Goal: Task Accomplishment & Management: Complete application form

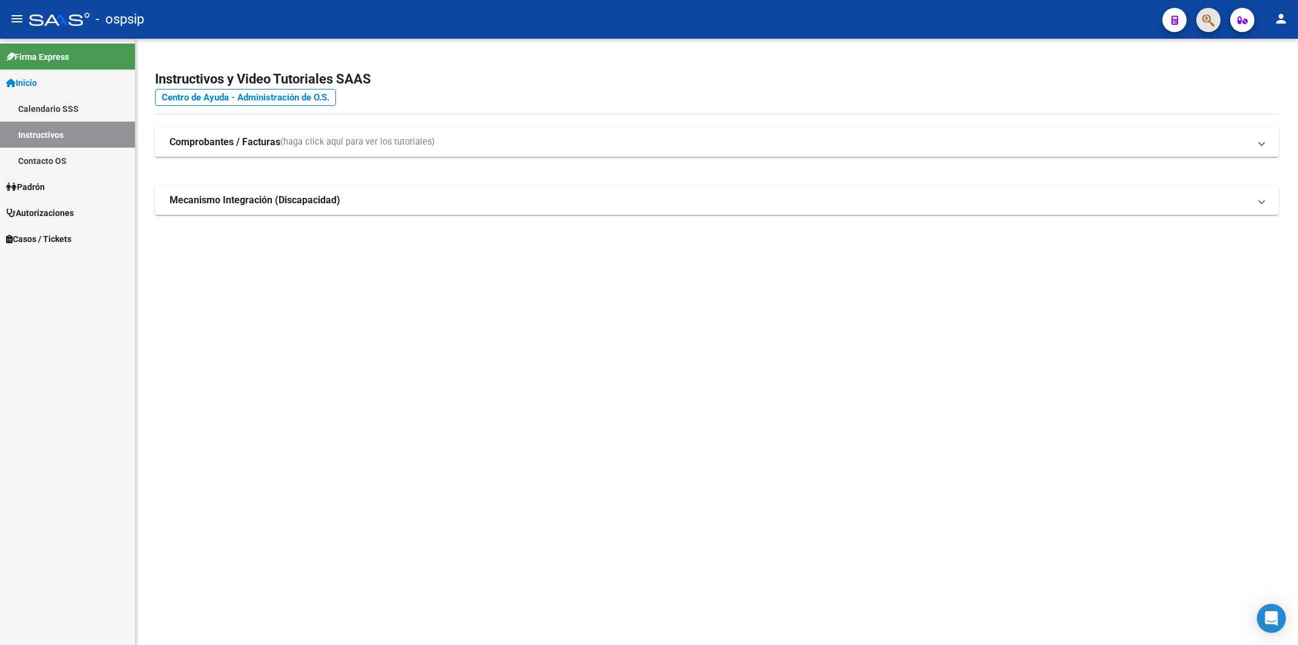
click at [1199, 21] on button "button" at bounding box center [1208, 20] width 24 height 24
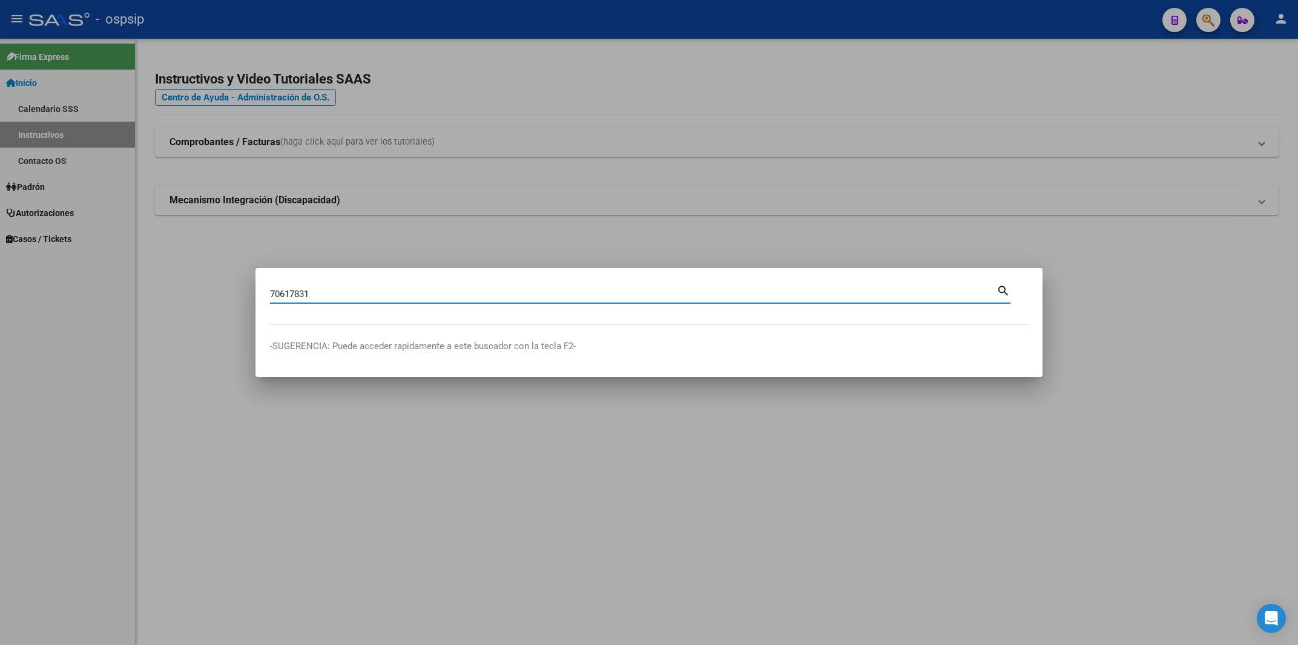
type input "70617831"
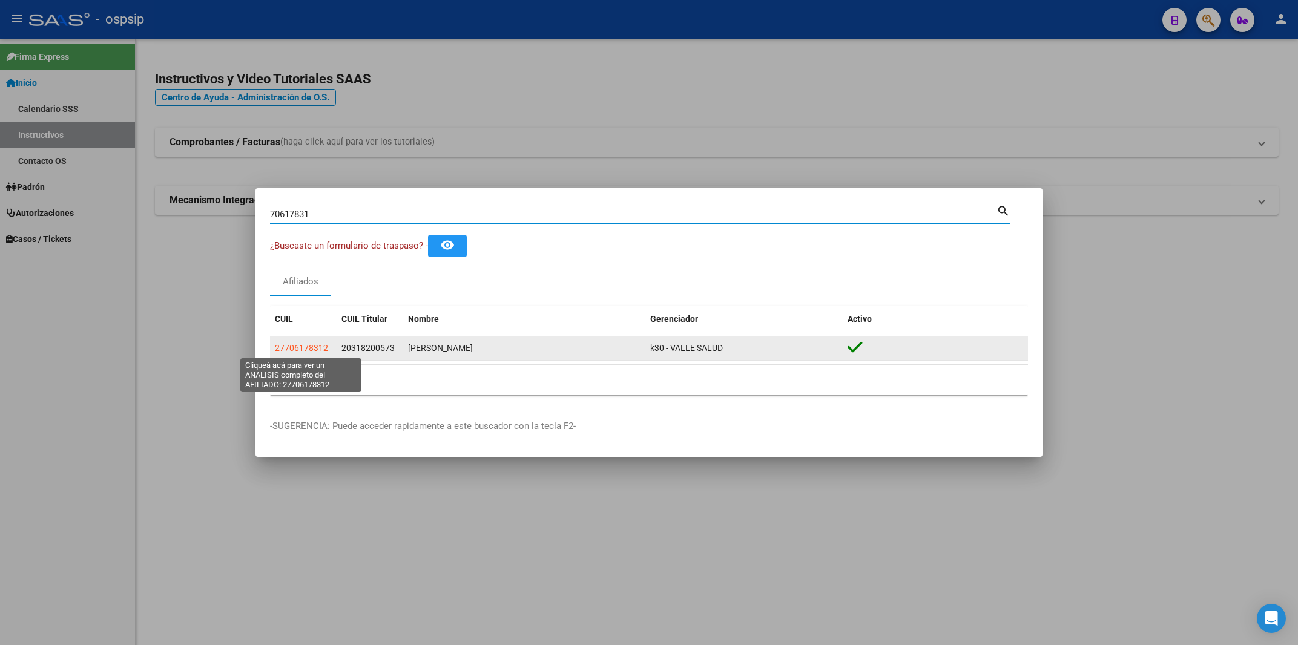
click at [315, 351] on span "27706178312" at bounding box center [301, 348] width 53 height 10
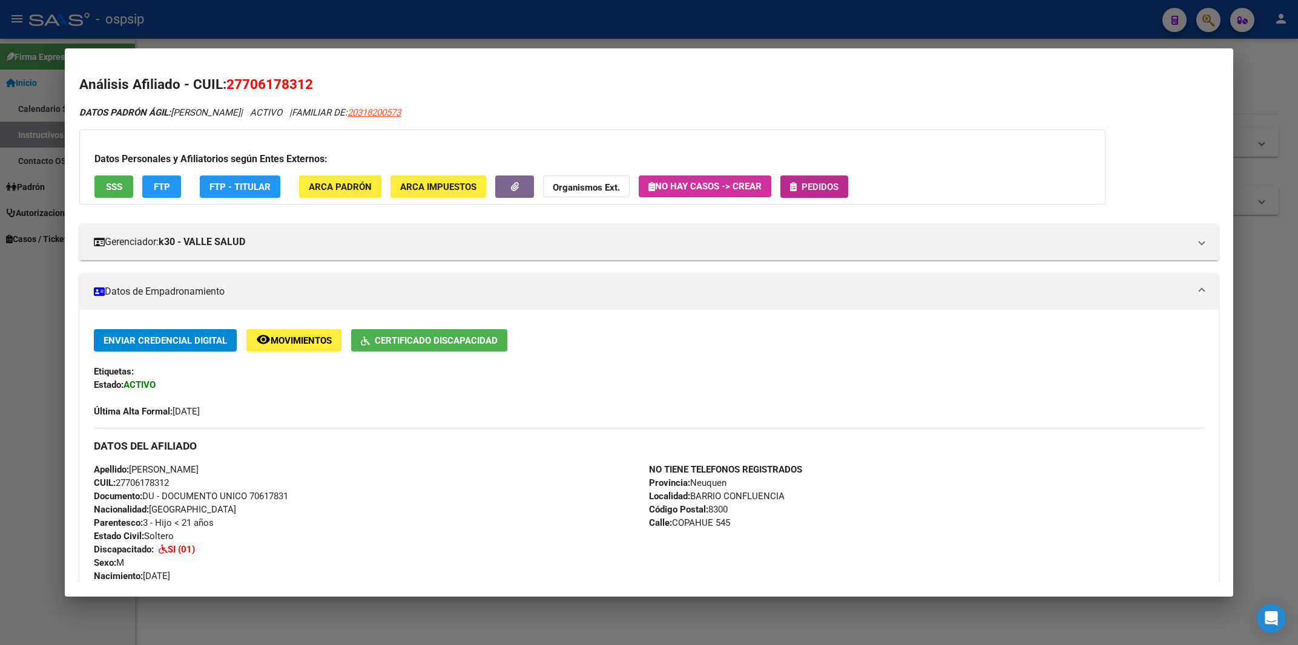
click at [818, 184] on span "Pedidos" at bounding box center [819, 187] width 37 height 11
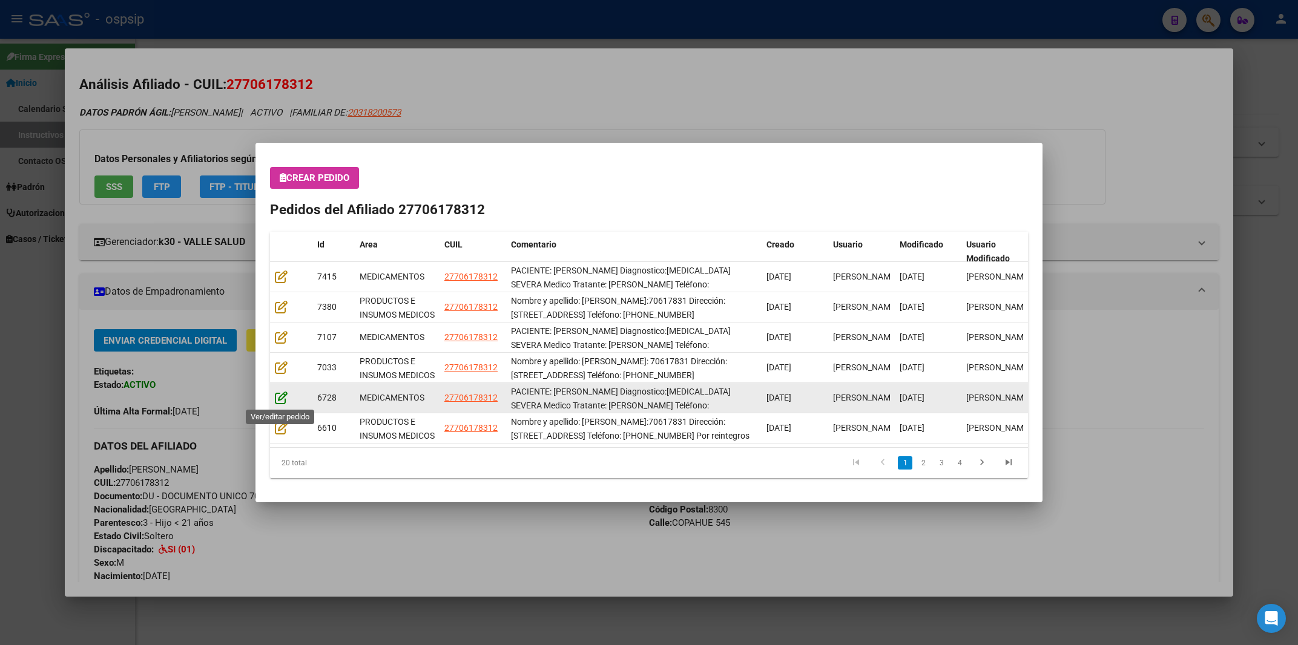
click at [284, 396] on icon at bounding box center [281, 397] width 13 height 13
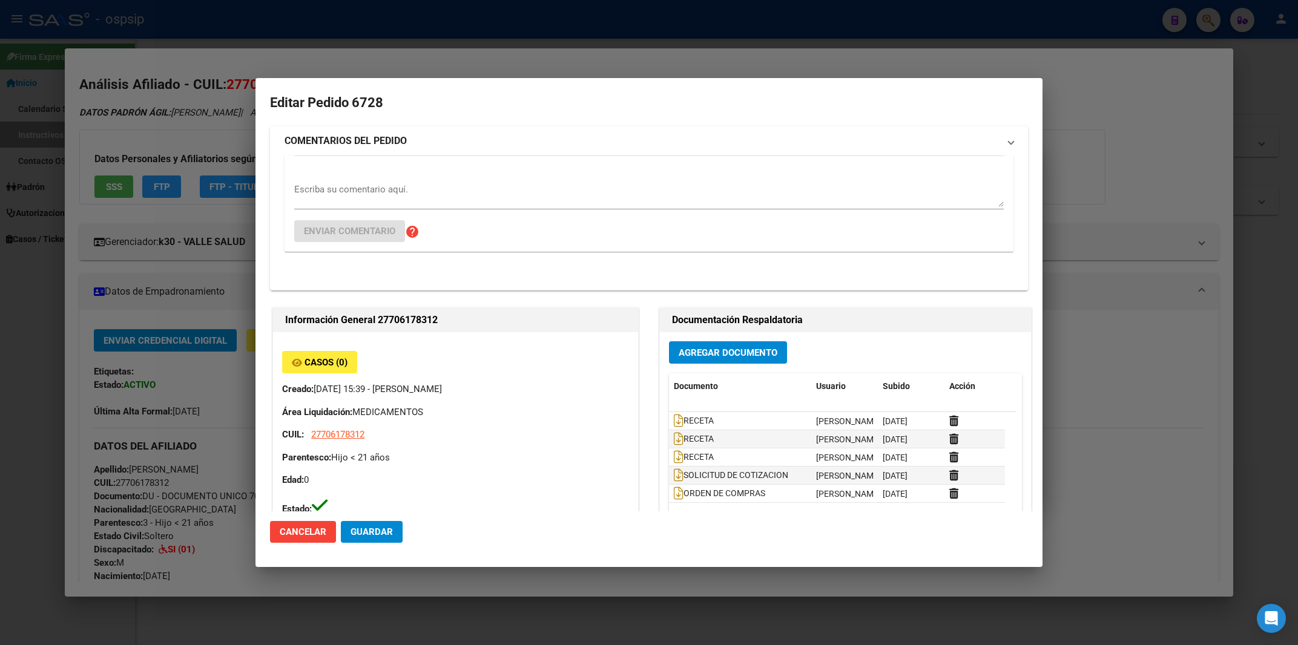
type input "[PERSON_NAME]"
type input "Neuquen, [GEOGRAPHIC_DATA], [GEOGRAPHIC_DATA] 545"
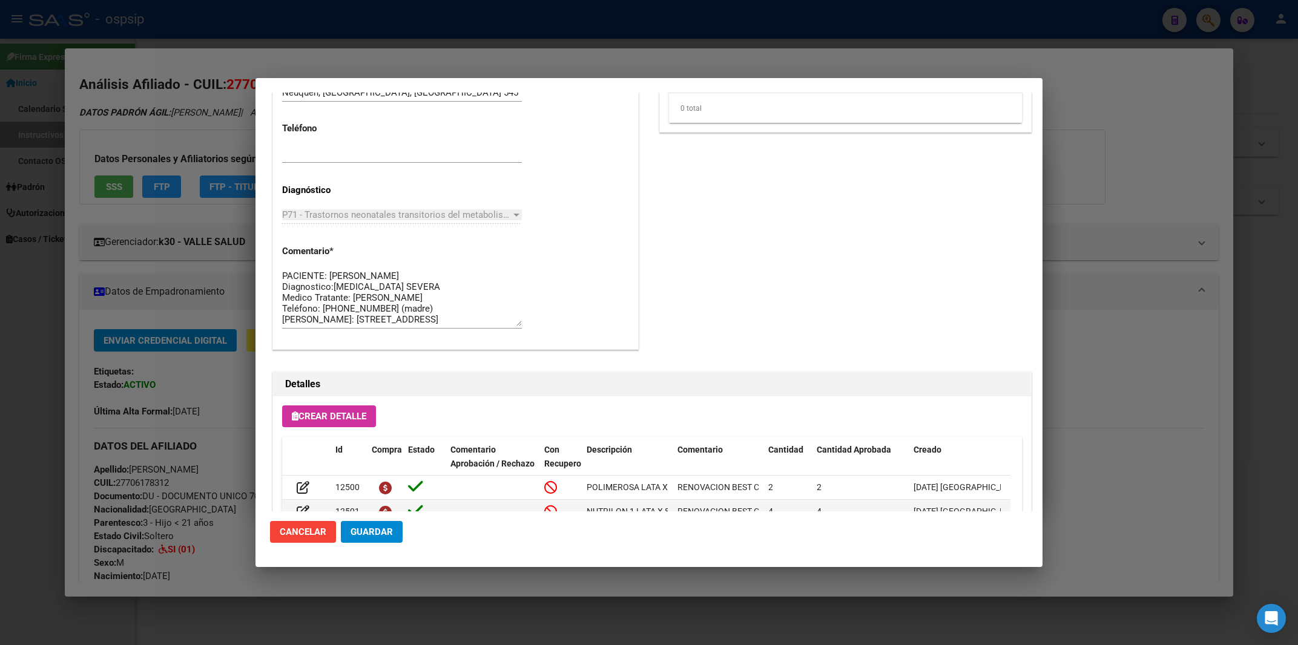
scroll to position [729, 0]
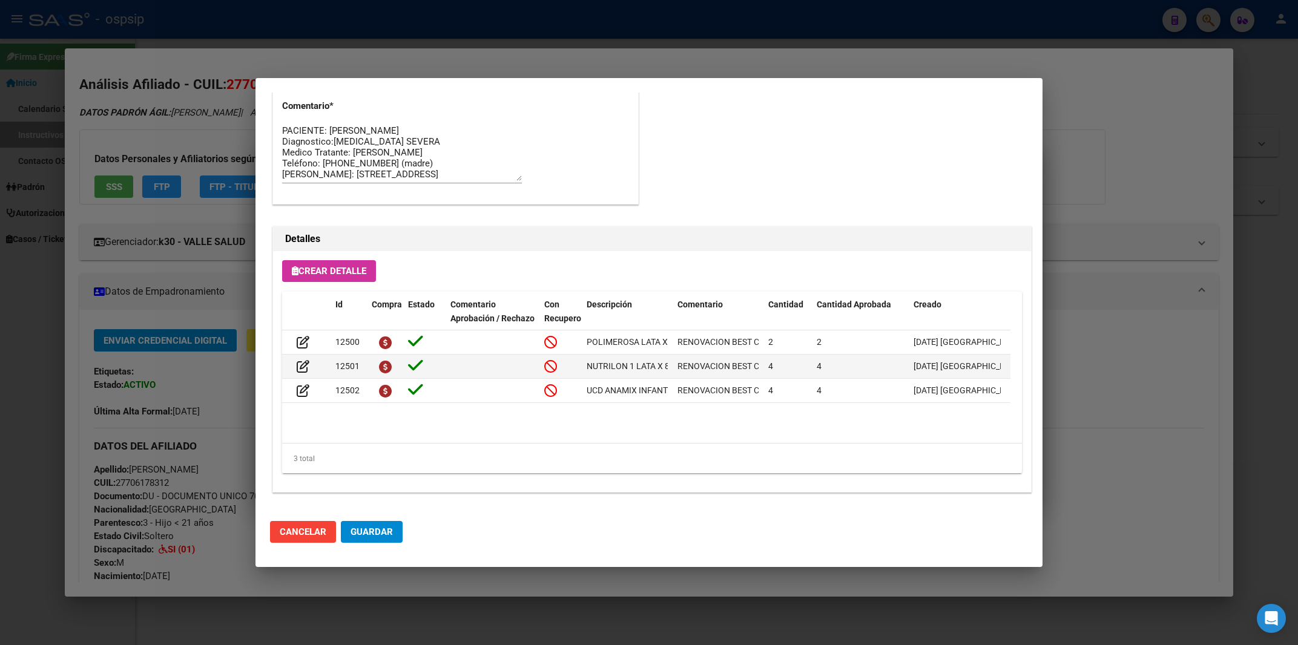
click at [1130, 153] on div at bounding box center [649, 322] width 1298 height 645
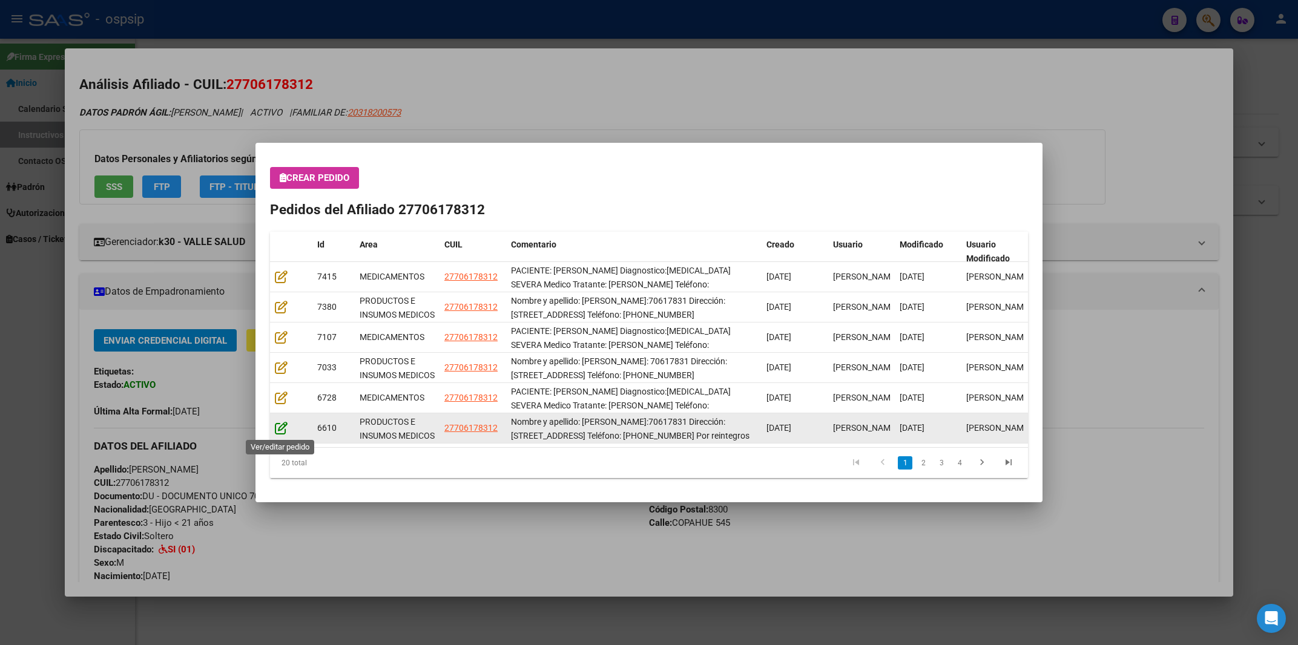
click at [282, 429] on icon at bounding box center [281, 427] width 13 height 13
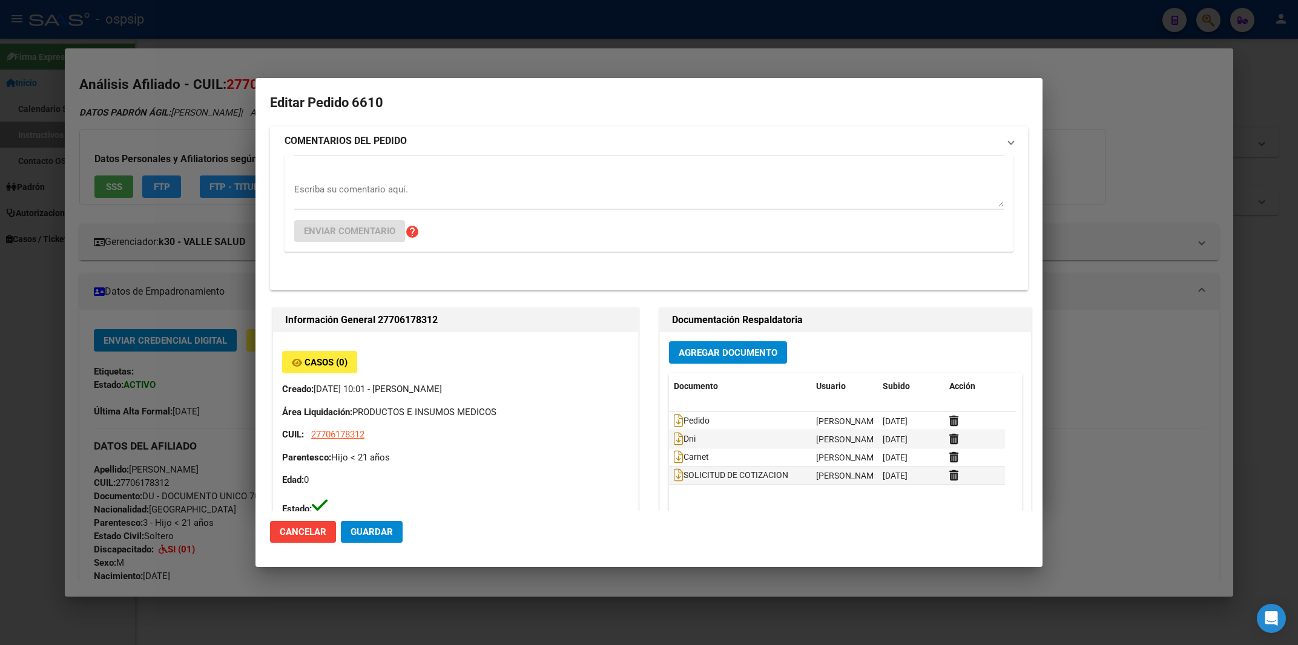
type input "[PERSON_NAME]"
type input "Neuquen, [GEOGRAPHIC_DATA], [GEOGRAPHIC_DATA] 545"
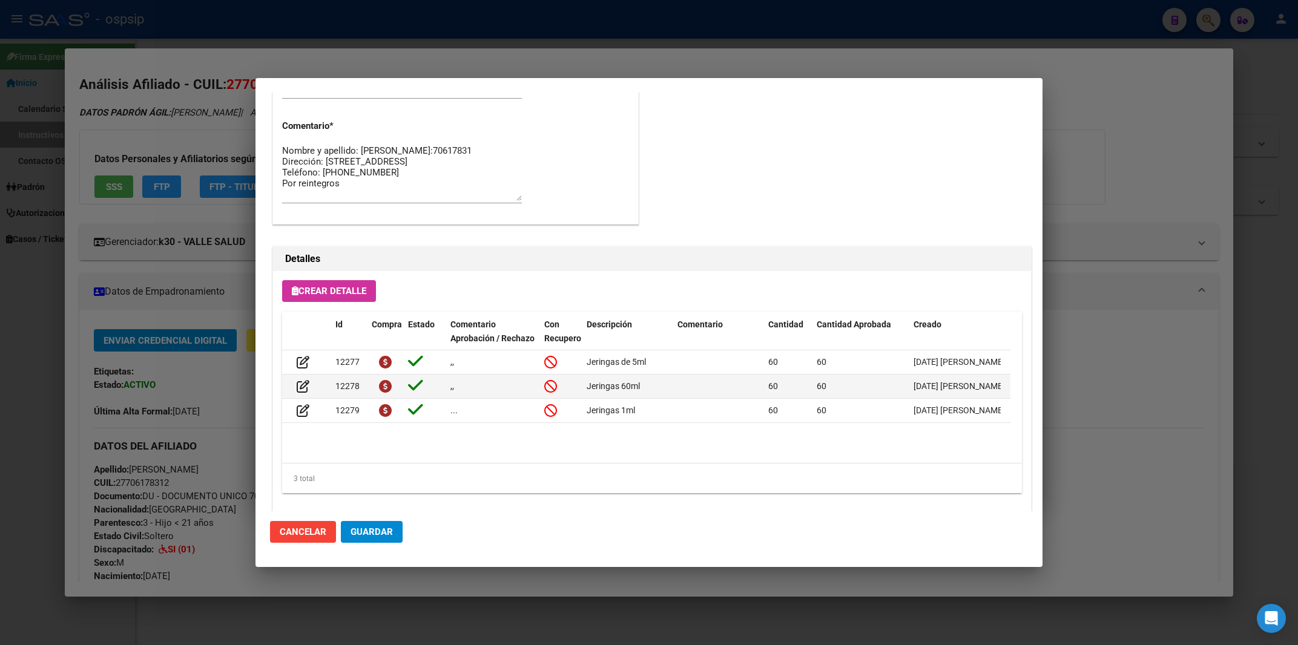
scroll to position [649, 0]
click at [1101, 131] on div at bounding box center [649, 322] width 1298 height 645
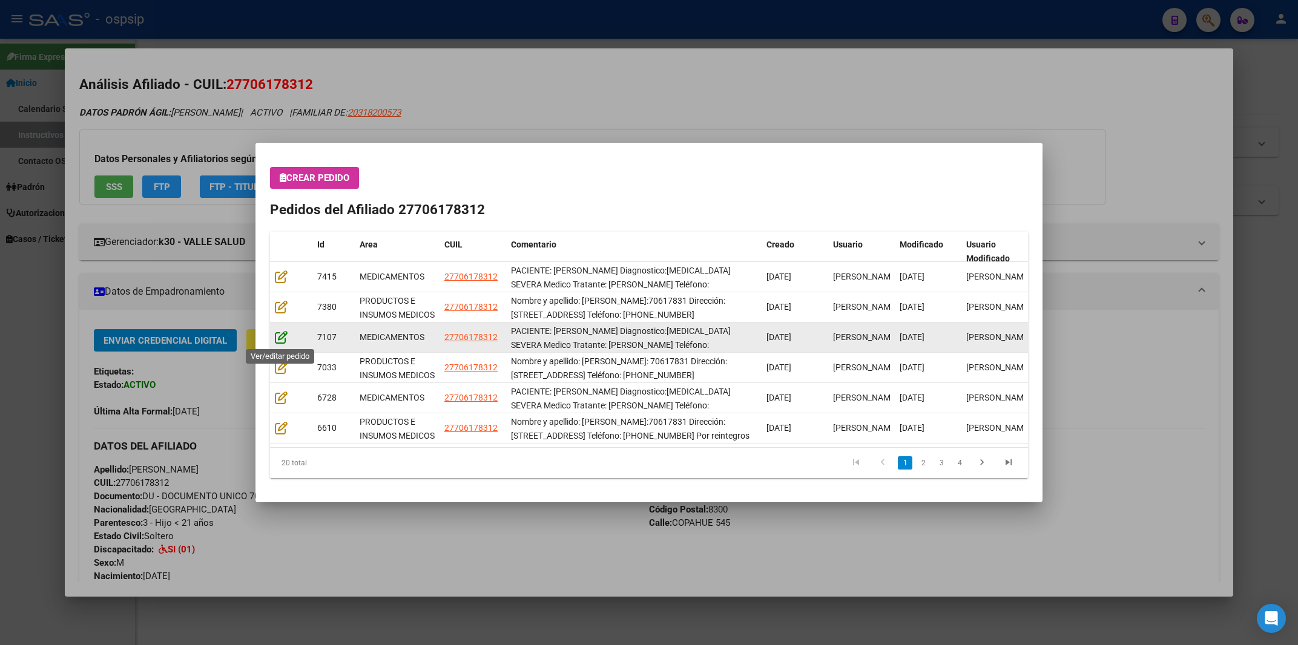
click at [276, 340] on icon at bounding box center [281, 336] width 13 height 13
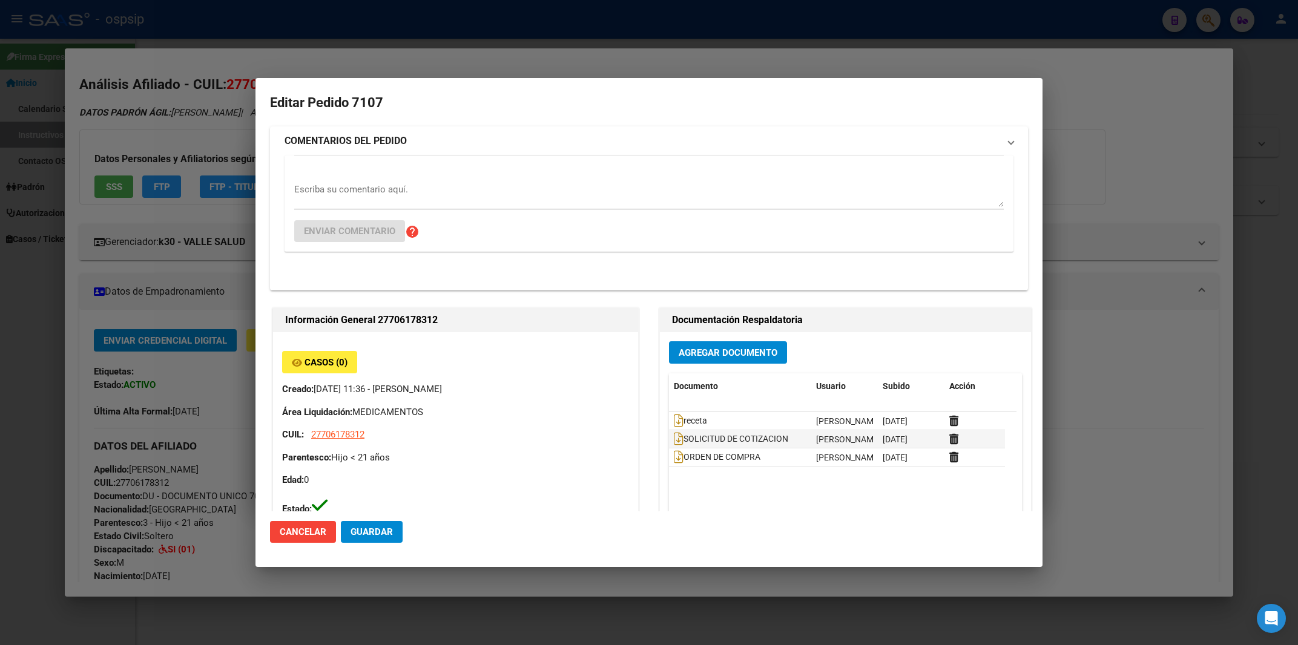
type input "[PERSON_NAME]"
type input "Neuquen, [GEOGRAPHIC_DATA], [GEOGRAPHIC_DATA] 545"
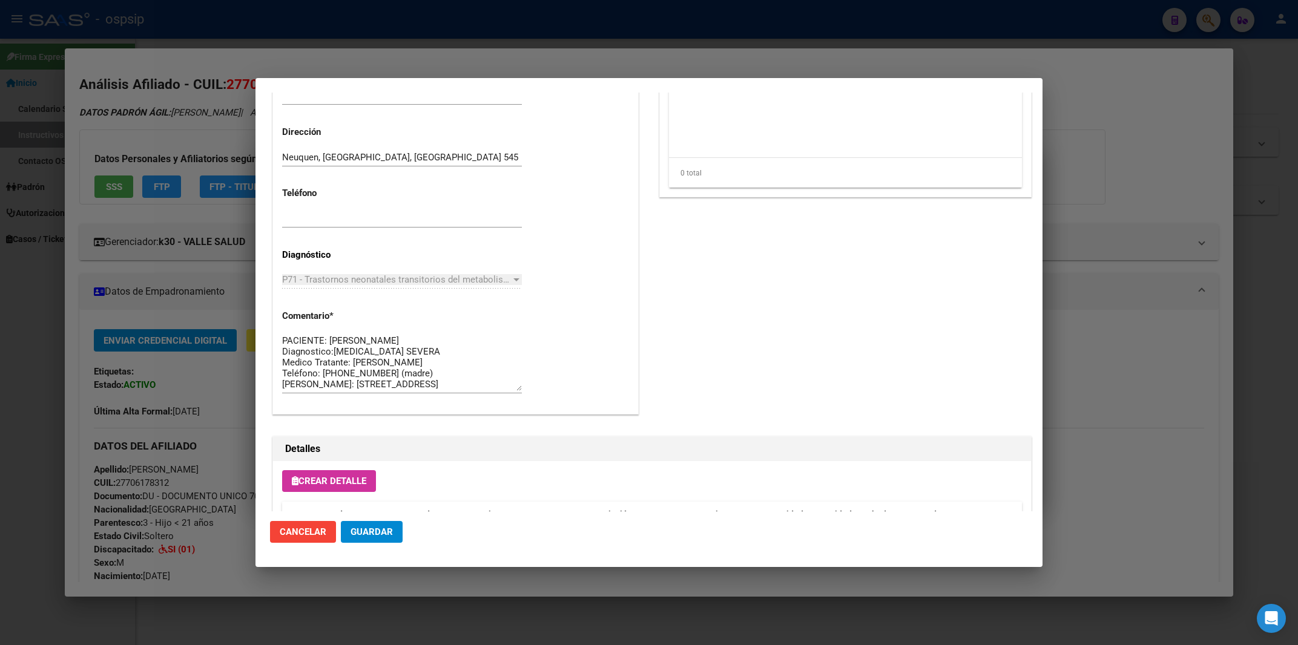
scroll to position [729, 0]
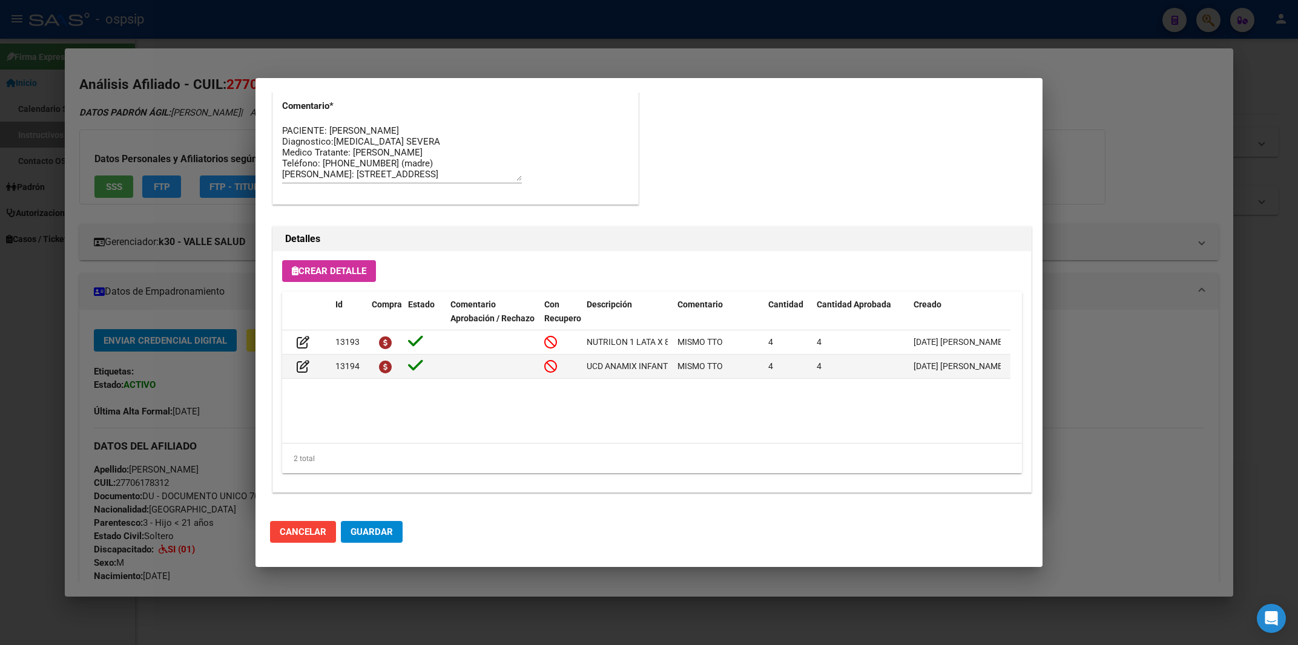
click at [1212, 67] on div at bounding box center [649, 322] width 1298 height 645
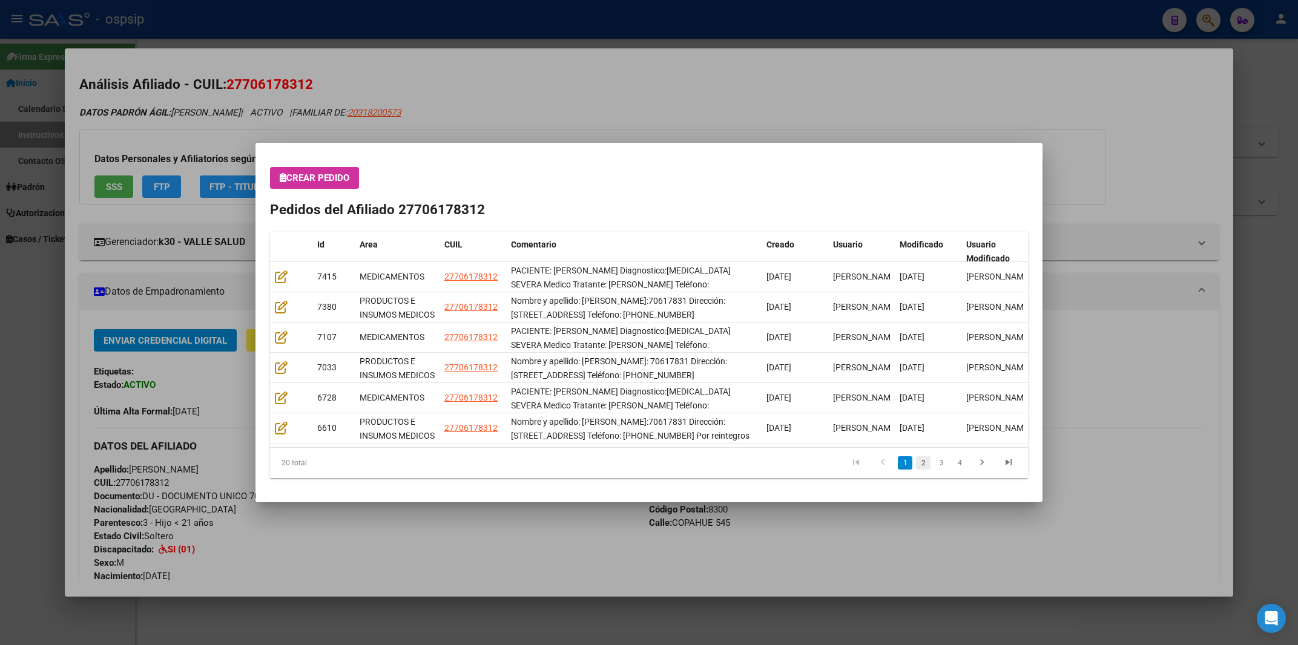
click at [921, 467] on link "2" at bounding box center [923, 462] width 15 height 13
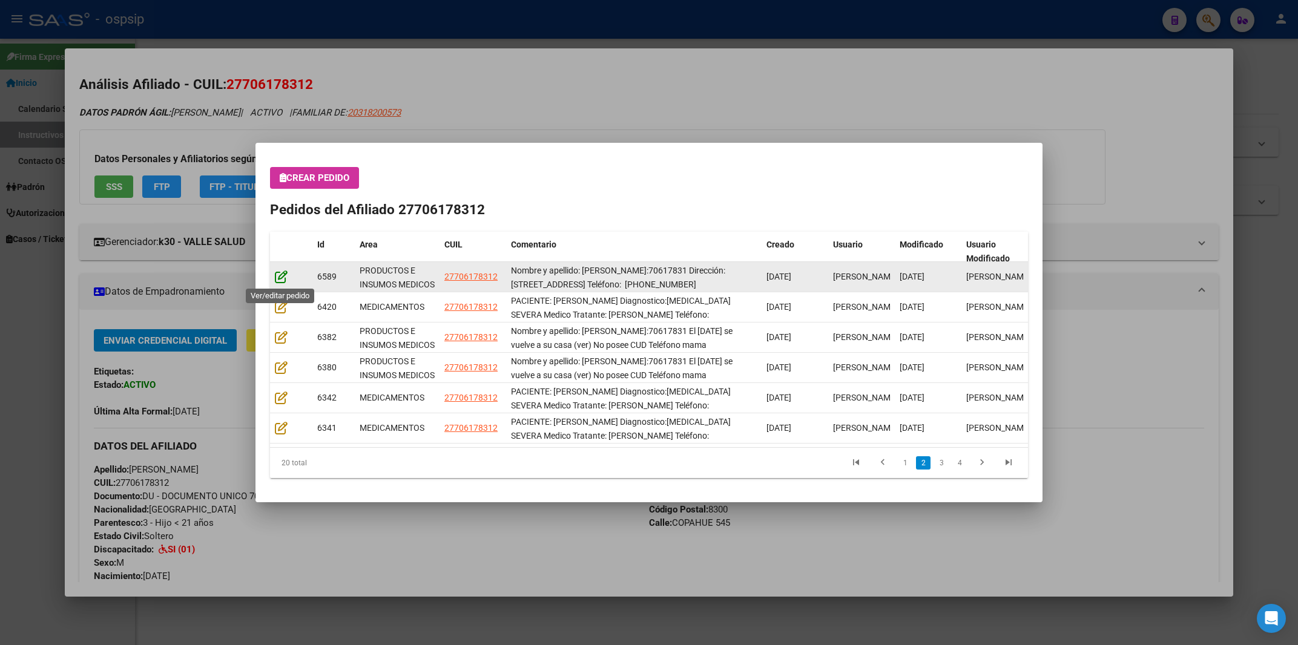
click at [282, 275] on icon at bounding box center [281, 276] width 13 height 13
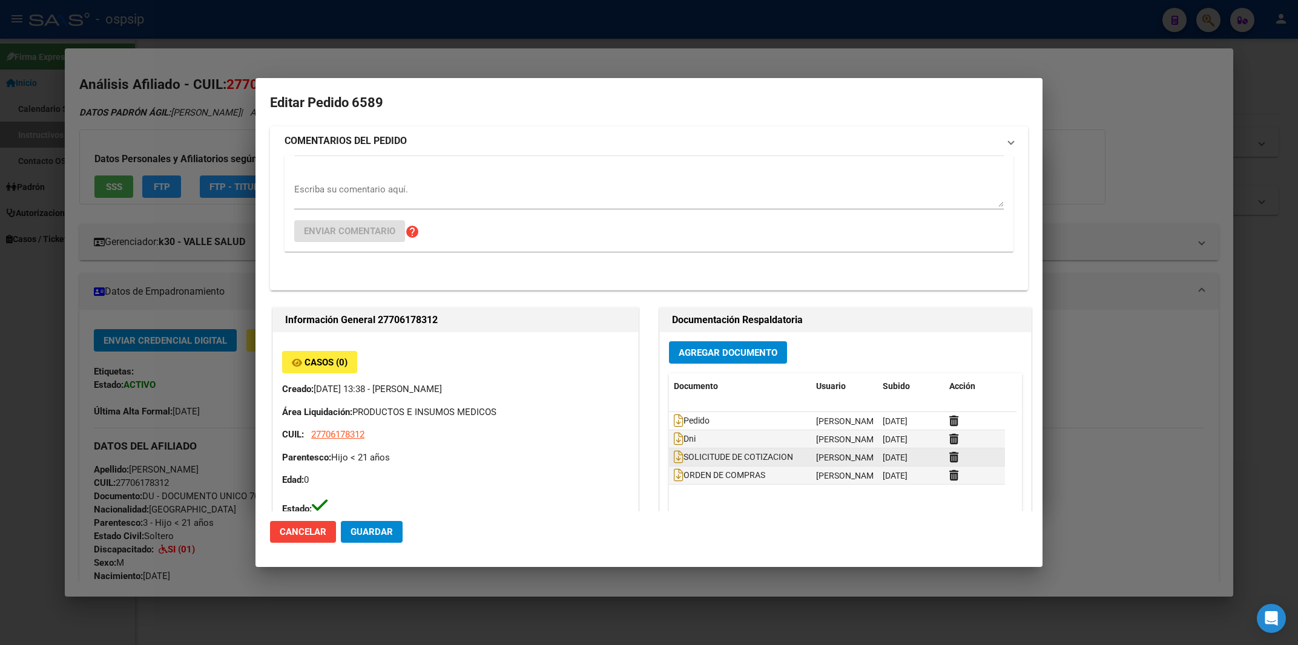
type input "[PERSON_NAME]"
type input "Neuquen, [GEOGRAPHIC_DATA], [GEOGRAPHIC_DATA] 545"
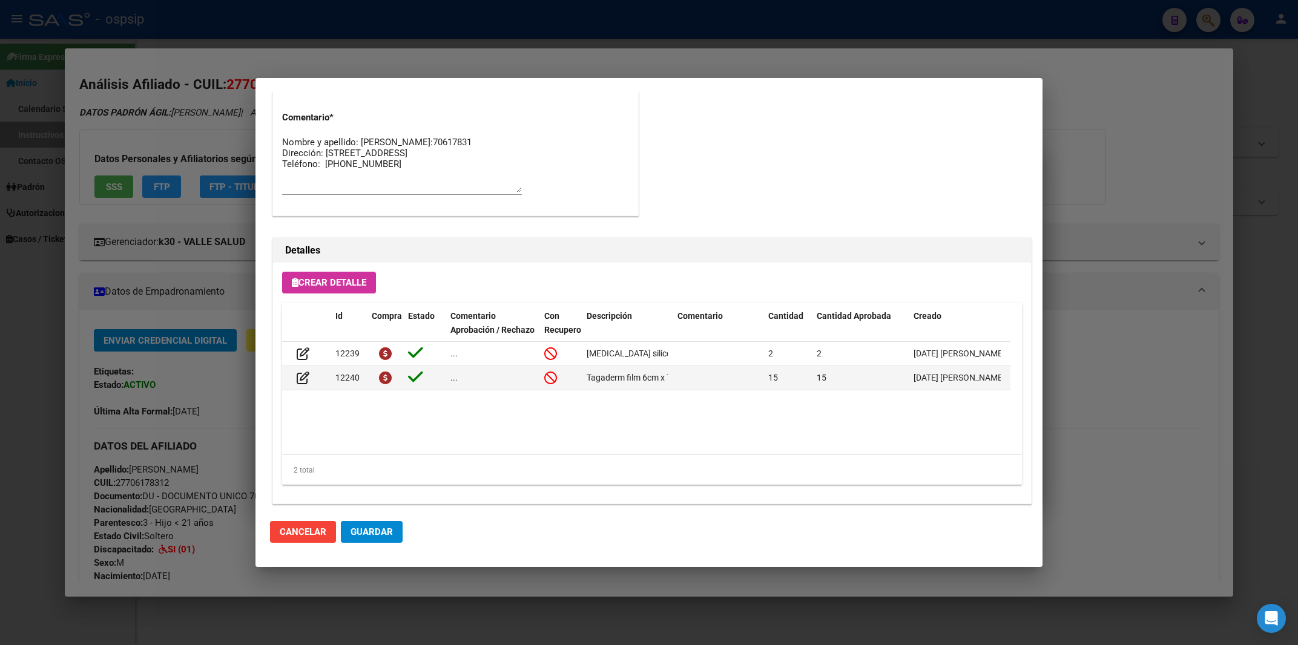
scroll to position [668, 0]
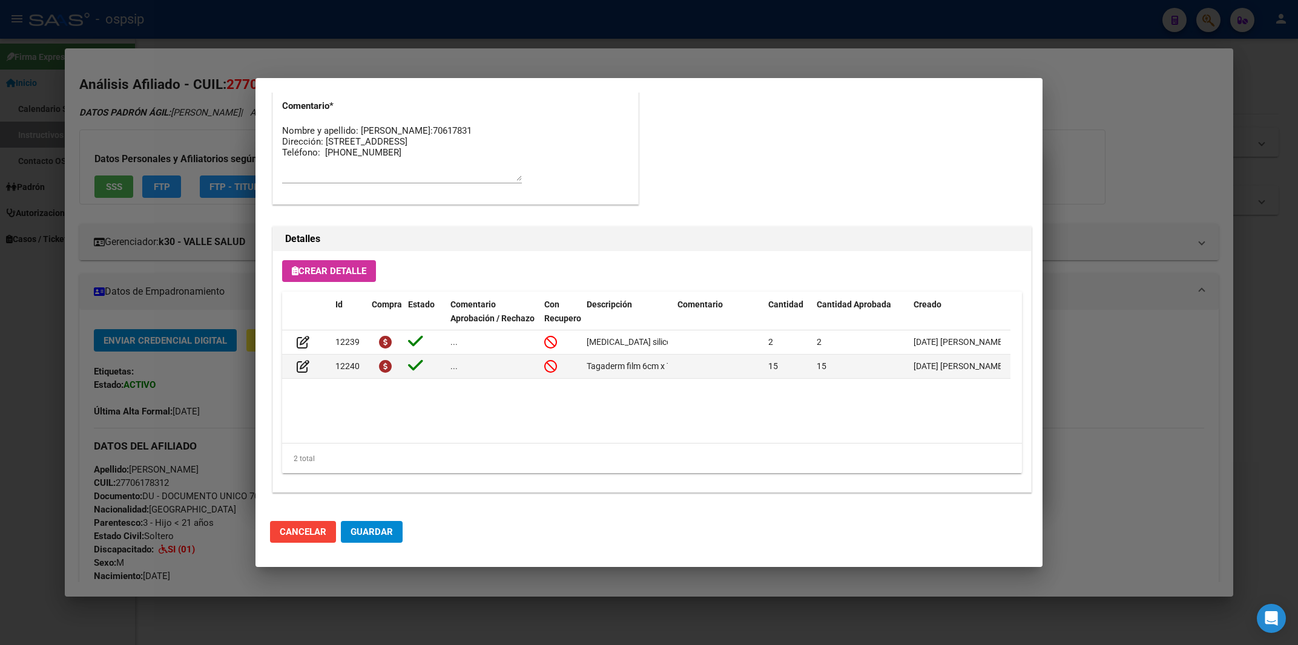
click at [1097, 153] on div at bounding box center [649, 322] width 1298 height 645
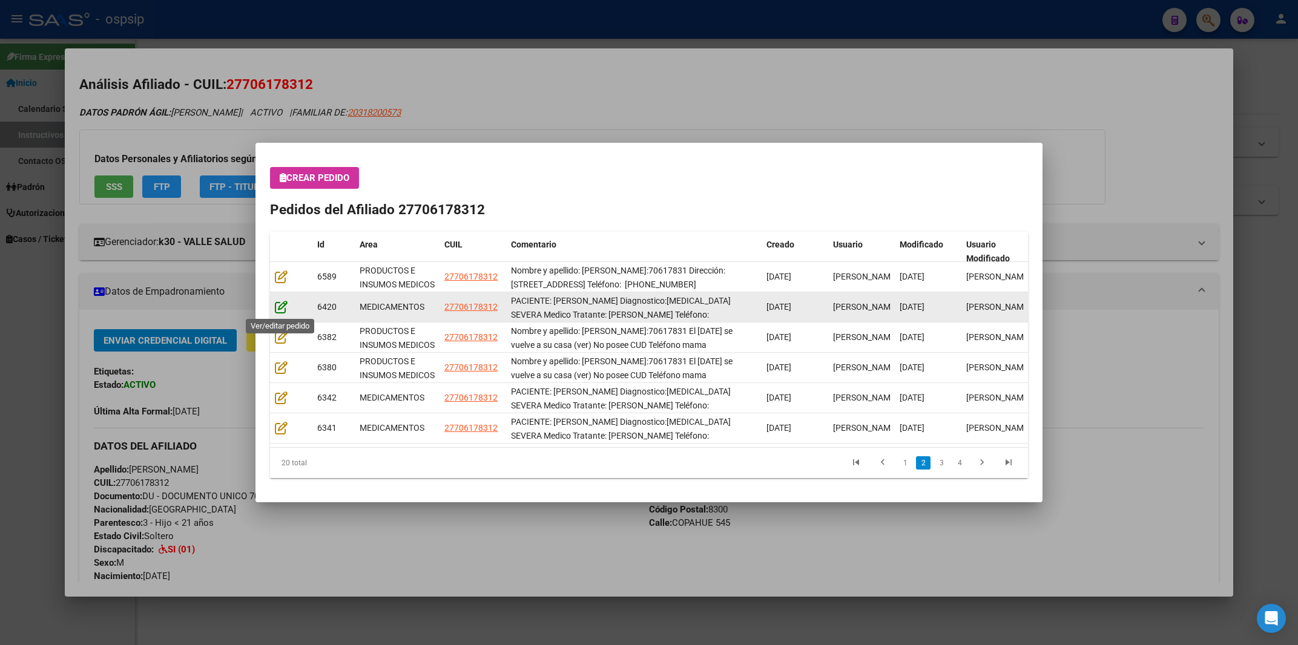
click at [279, 306] on icon at bounding box center [281, 306] width 13 height 13
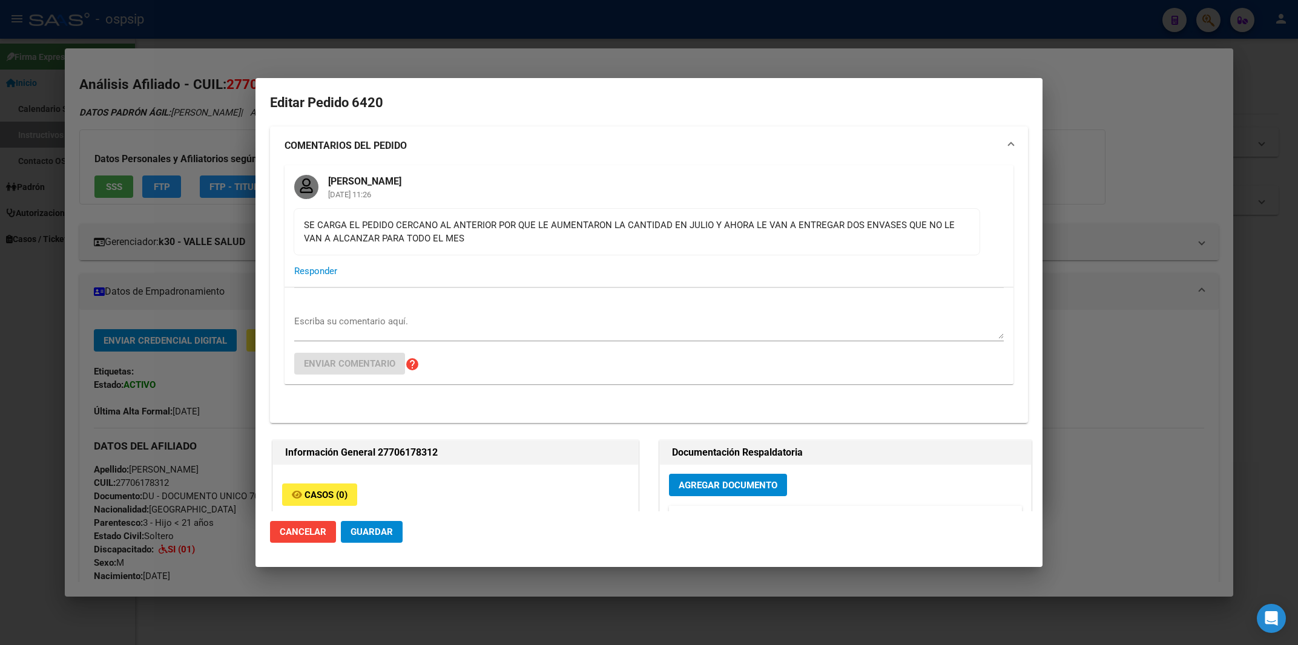
type input "[PERSON_NAME]"
type input "Neuquen, [GEOGRAPHIC_DATA], [GEOGRAPHIC_DATA] 545"
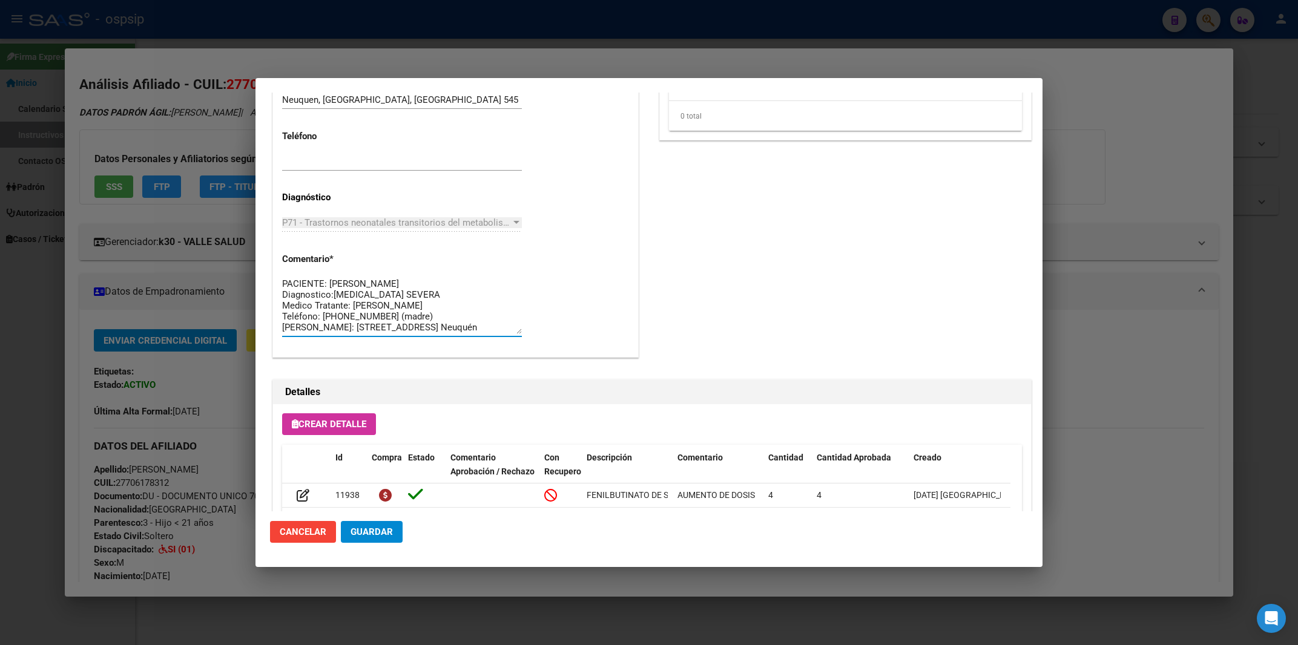
scroll to position [33, 0]
drag, startPoint x: 283, startPoint y: 284, endPoint x: 485, endPoint y: 357, distance: 214.2
click at [485, 334] on textarea "PACIENTE: [PERSON_NAME] Diagnostico:[MEDICAL_DATA] SEVERA Medico Tratante: [PER…" at bounding box center [402, 305] width 240 height 57
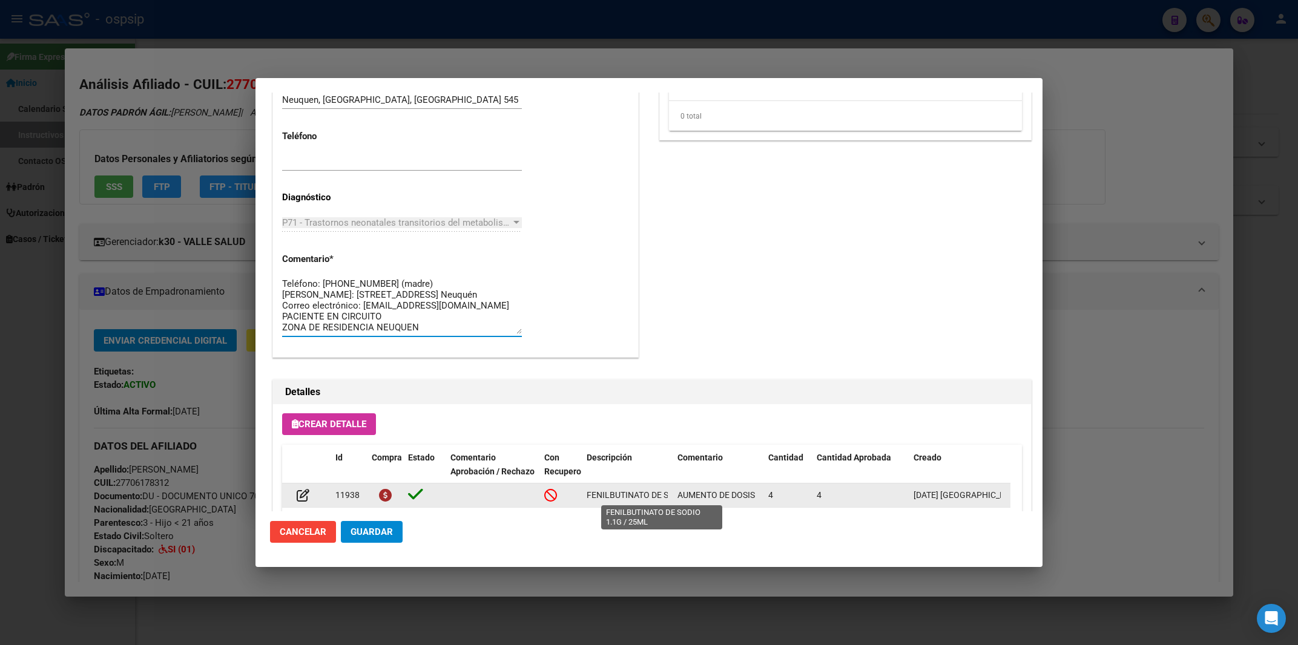
click at [617, 494] on span "FENILBUTINATO DE SODIO 1.1G / 25ML" at bounding box center [661, 495] width 151 height 10
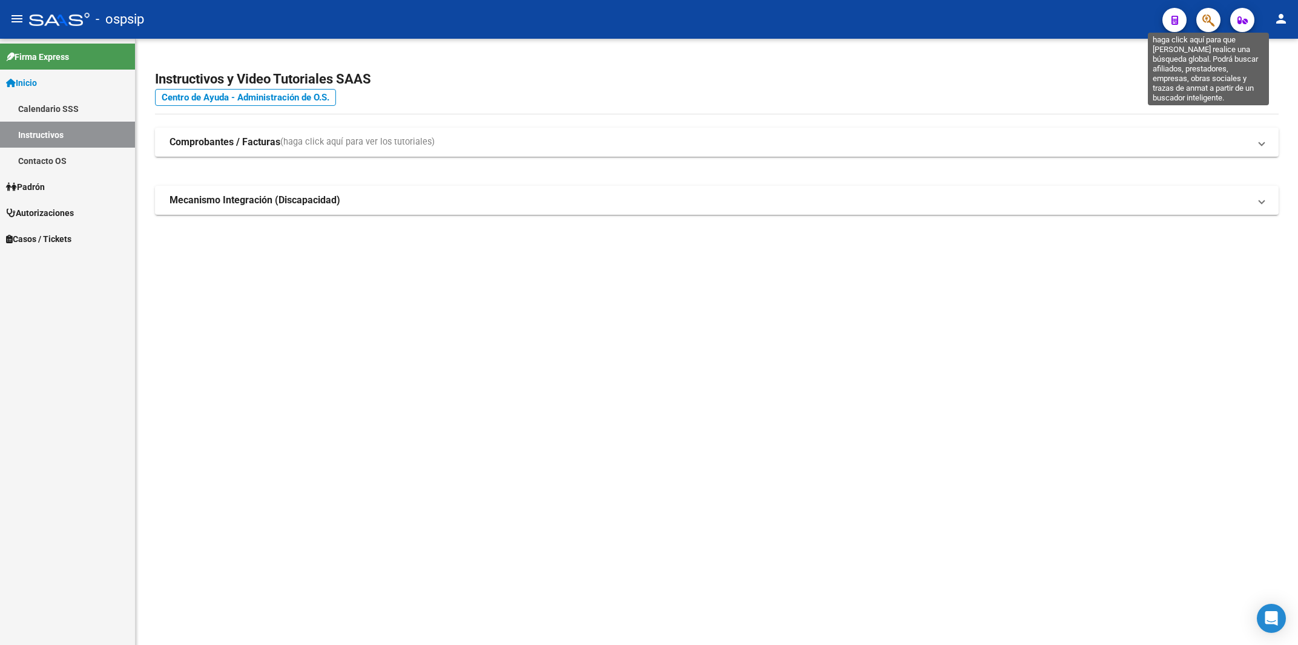
click at [1207, 21] on icon "button" at bounding box center [1208, 20] width 12 height 14
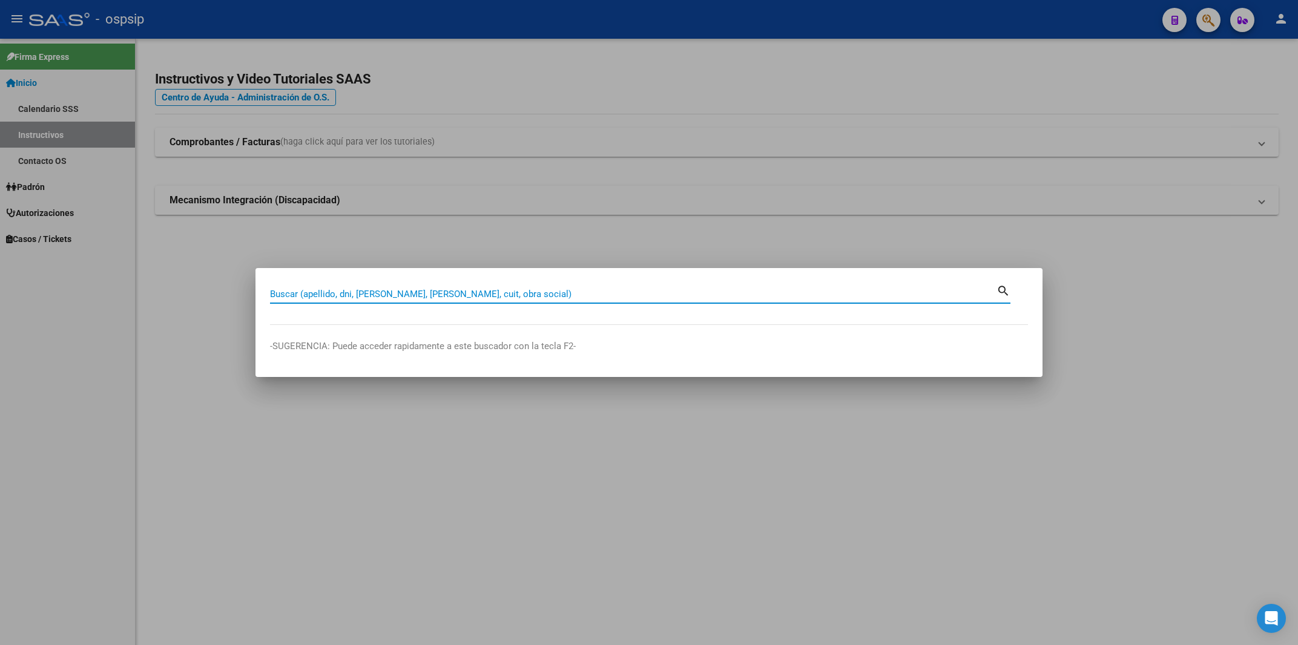
paste input "27706178312"
type input "27706178312"
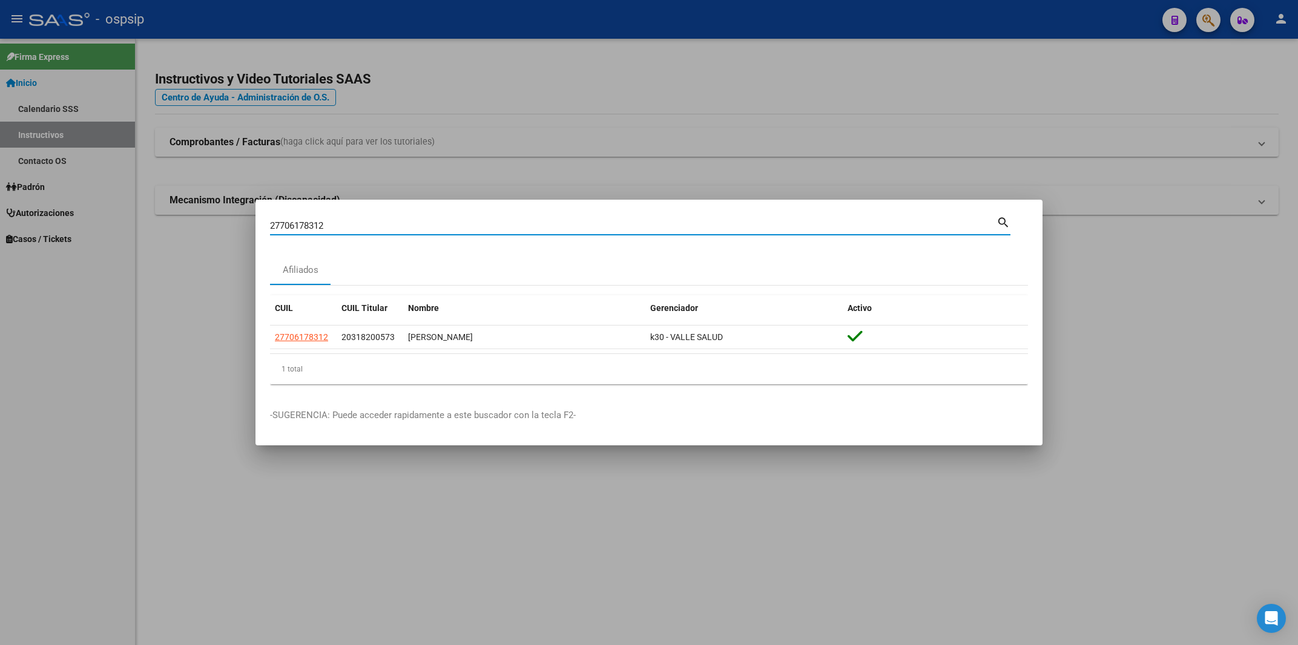
click at [297, 325] on datatable-header "CUIL CUIL Titular Nombre Gerenciador Activo" at bounding box center [649, 310] width 758 height 30
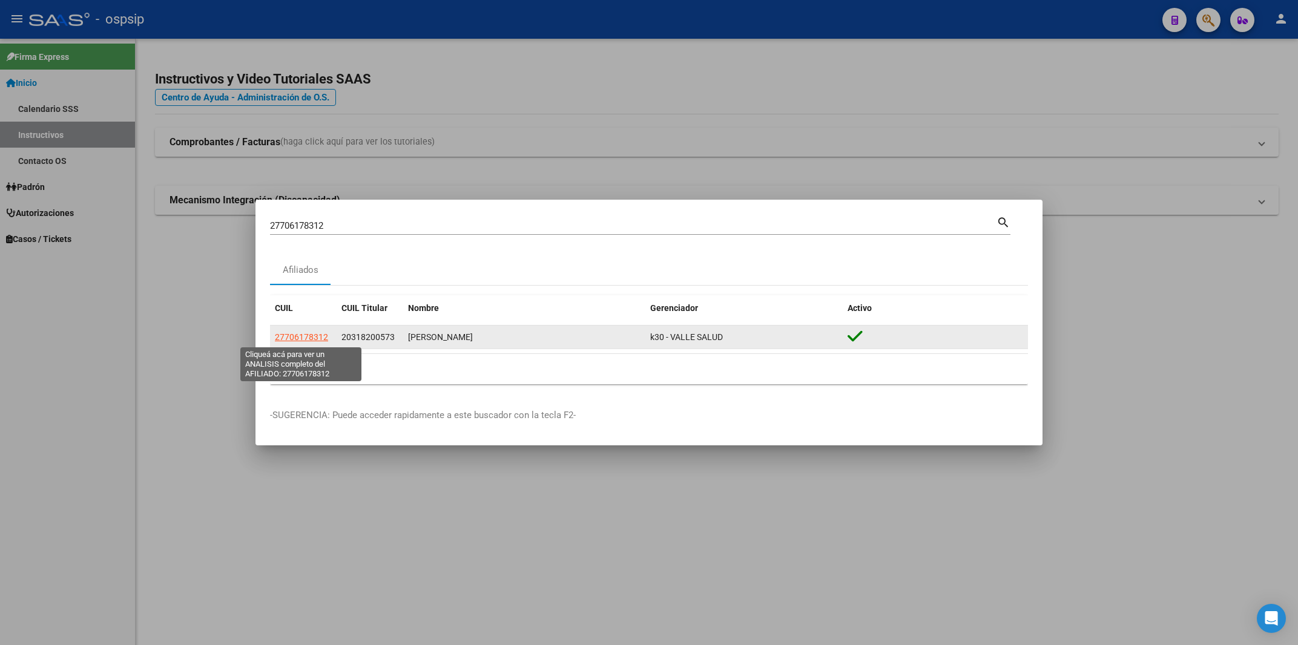
click at [294, 335] on span "27706178312" at bounding box center [301, 337] width 53 height 10
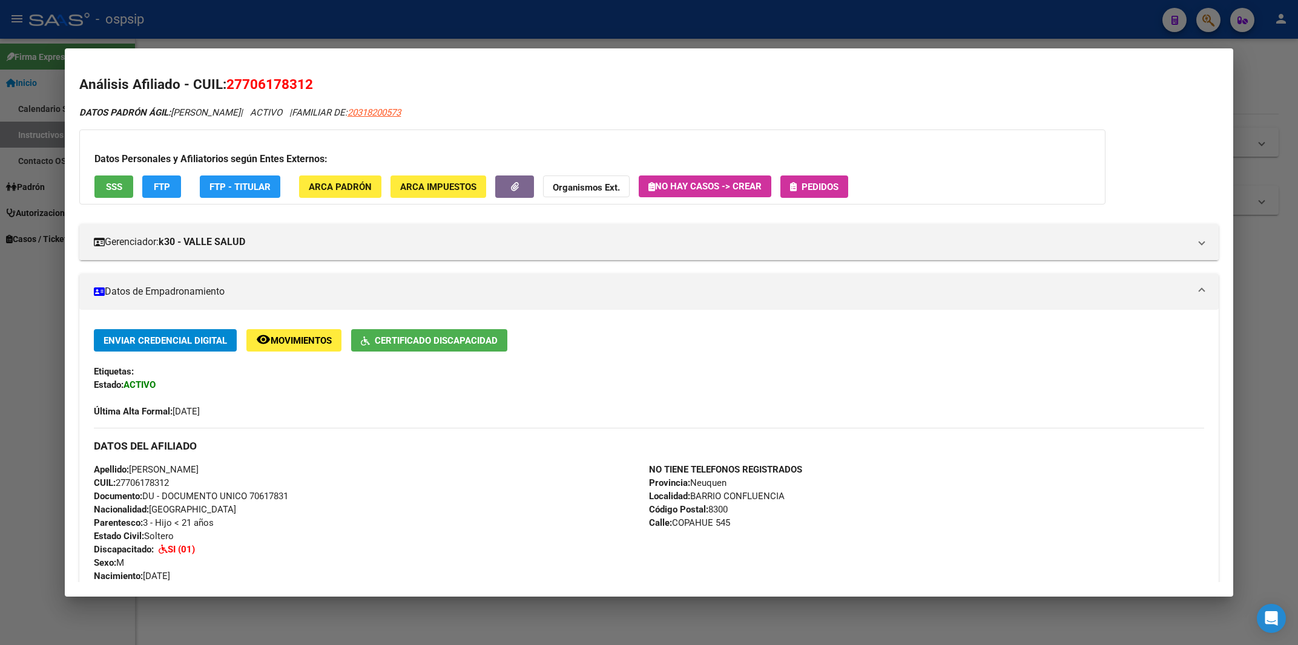
click at [819, 183] on span "Pedidos" at bounding box center [819, 187] width 37 height 11
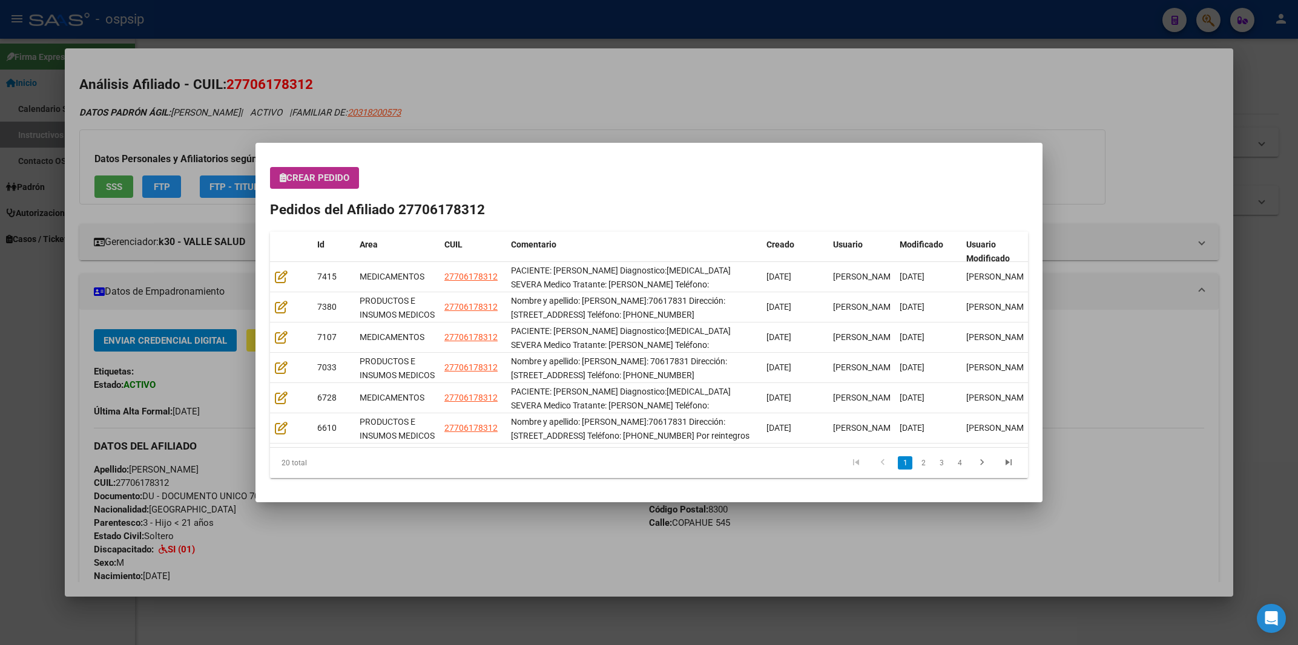
click at [311, 183] on span "Crear Pedido" at bounding box center [315, 177] width 70 height 11
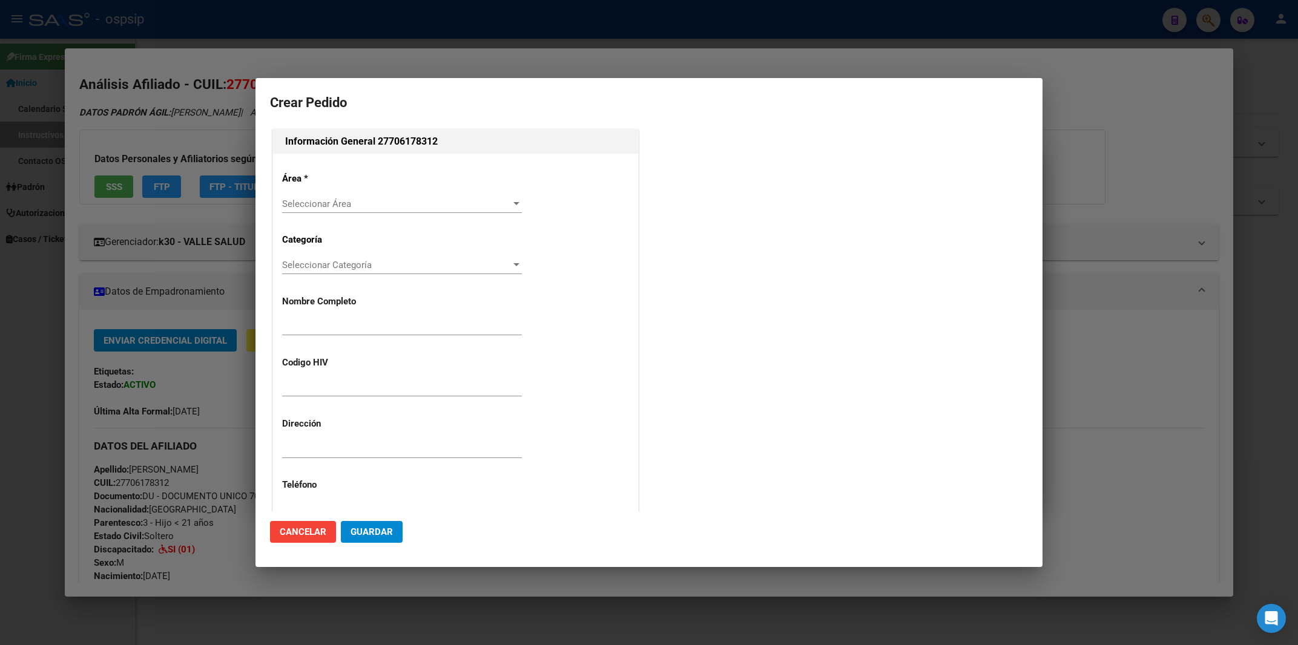
type input "[PERSON_NAME]"
type input "NEUQUEN, NEUQUEN, COPAHUE 545"
click at [308, 195] on div "Seleccionar Área Seleccionar Área" at bounding box center [402, 204] width 240 height 18
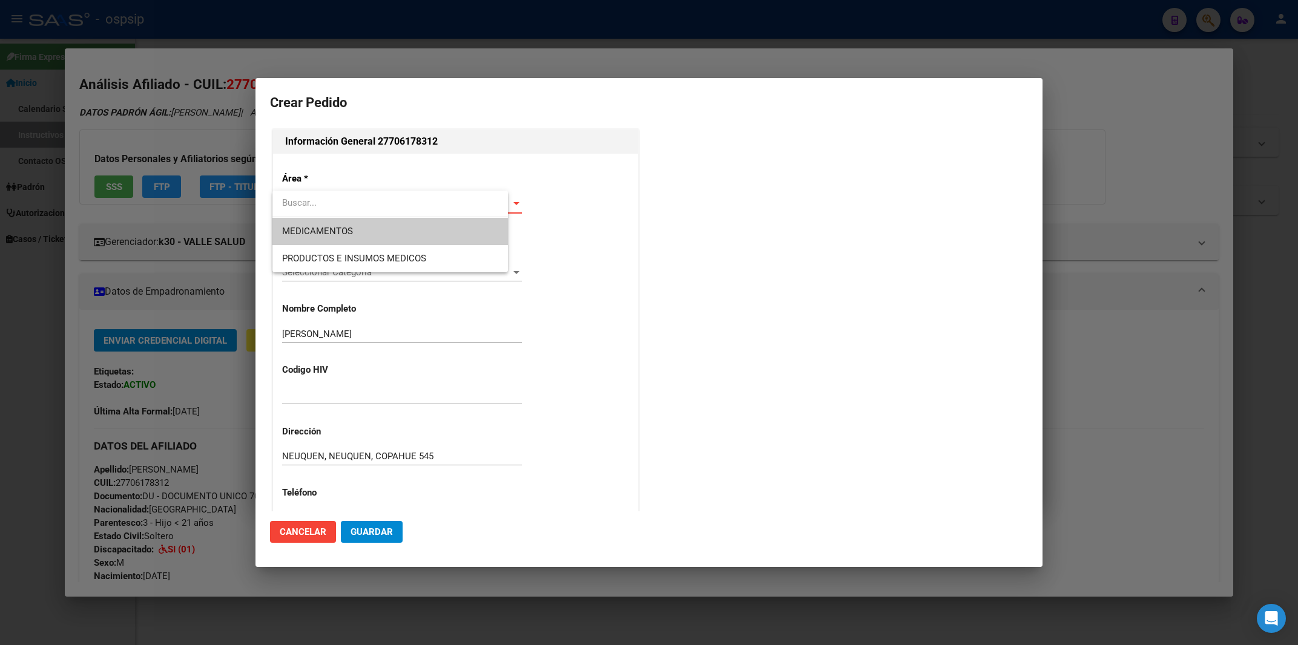
click at [318, 187] on div at bounding box center [649, 322] width 1298 height 645
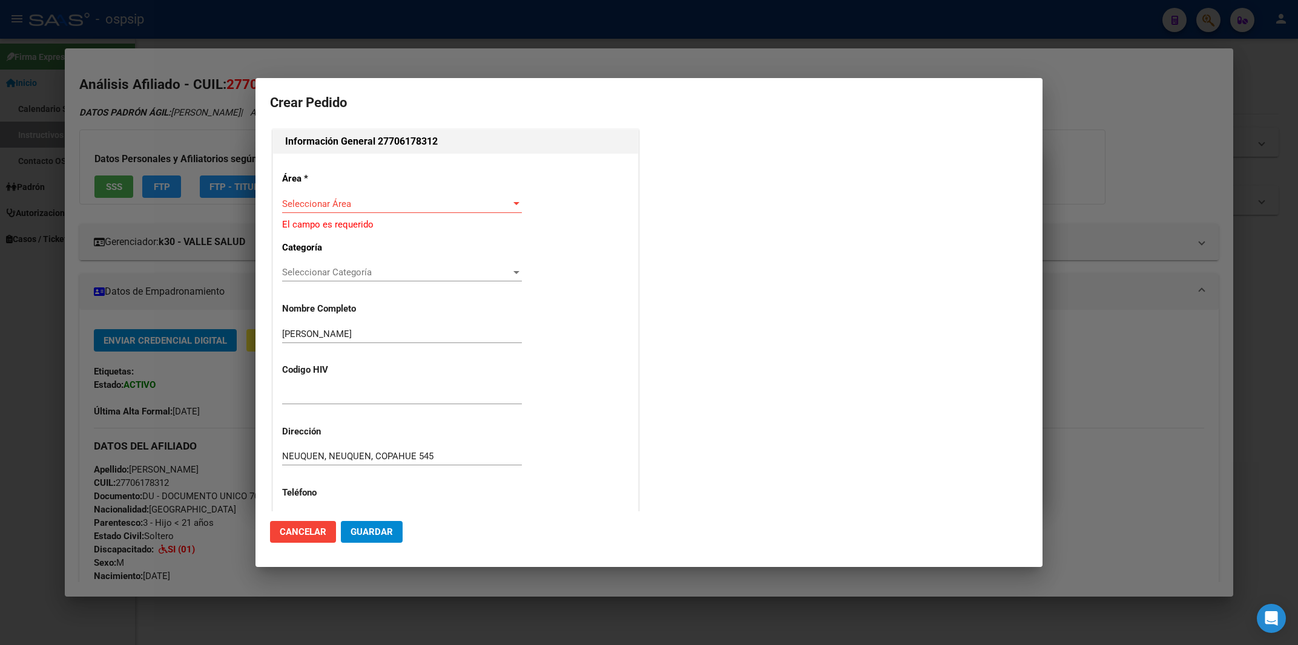
click at [331, 201] on div "Seleccionar Área Seleccionar Área" at bounding box center [402, 204] width 240 height 18
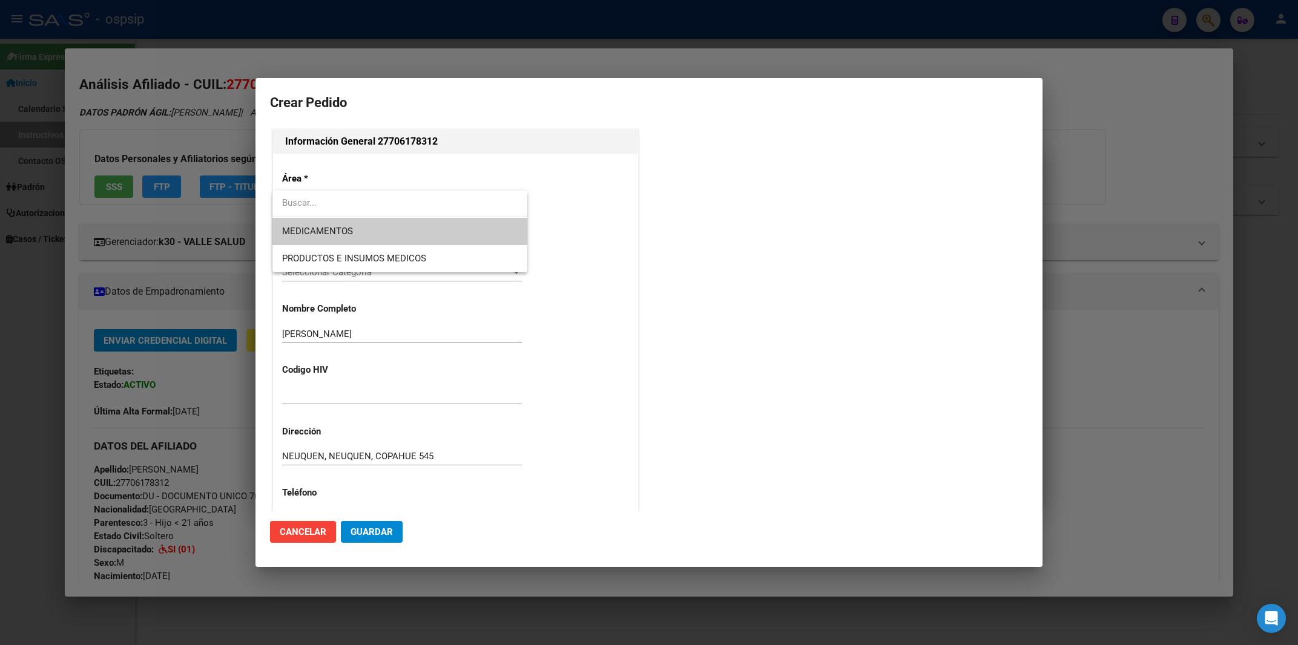
click at [335, 226] on span "MEDICAMENTOS" at bounding box center [399, 231] width 235 height 27
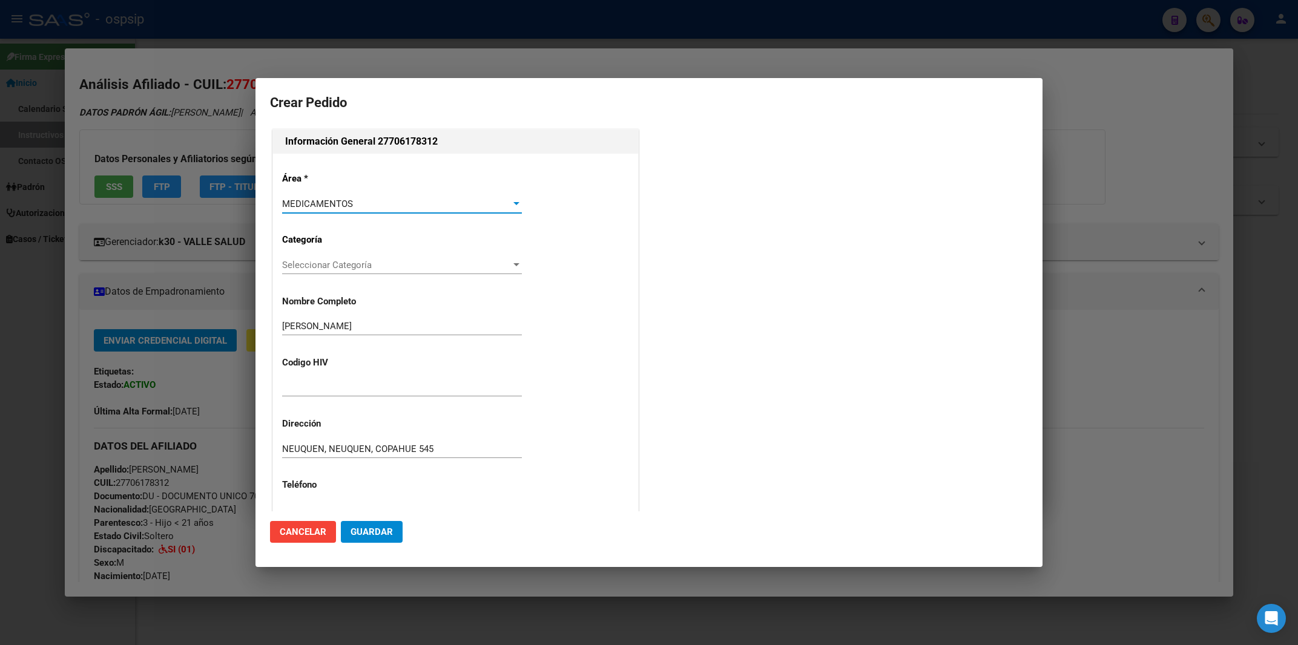
scroll to position [214, 0]
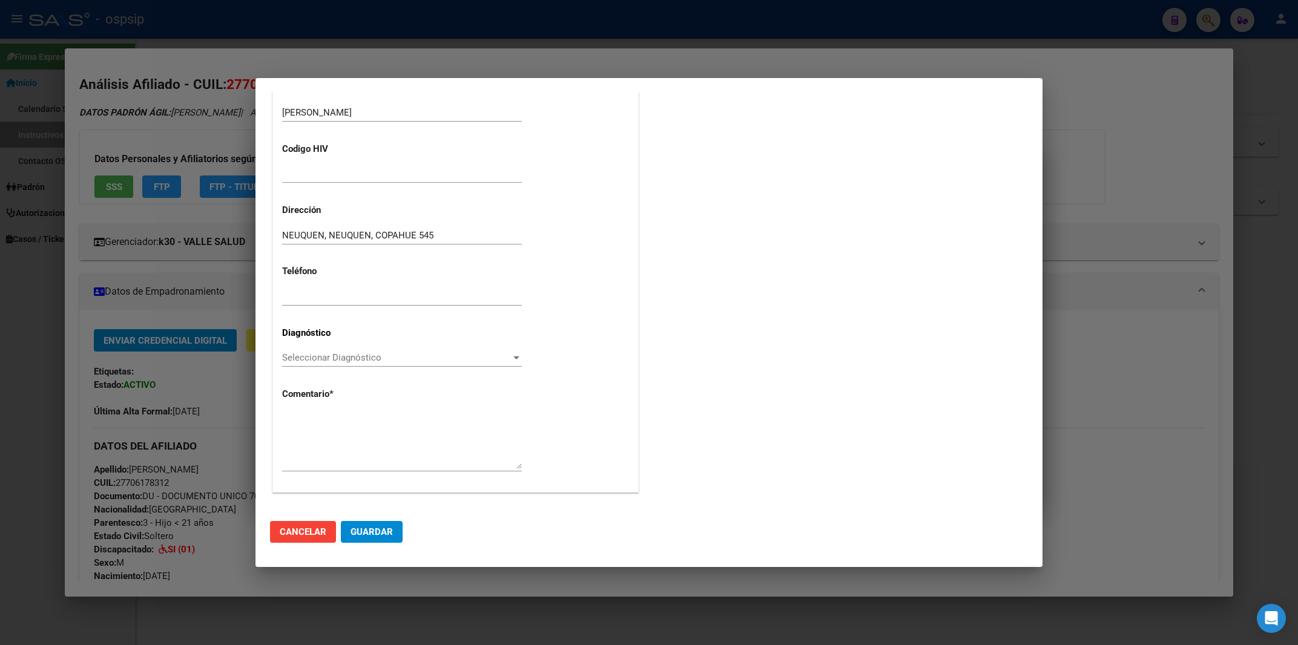
click at [309, 412] on div at bounding box center [402, 441] width 240 height 62
click at [307, 424] on textarea at bounding box center [402, 440] width 240 height 57
paste textarea "PACIENTE: [PERSON_NAME] Diagnostico:[MEDICAL_DATA] SEVERA Medico Tratante: [PER…"
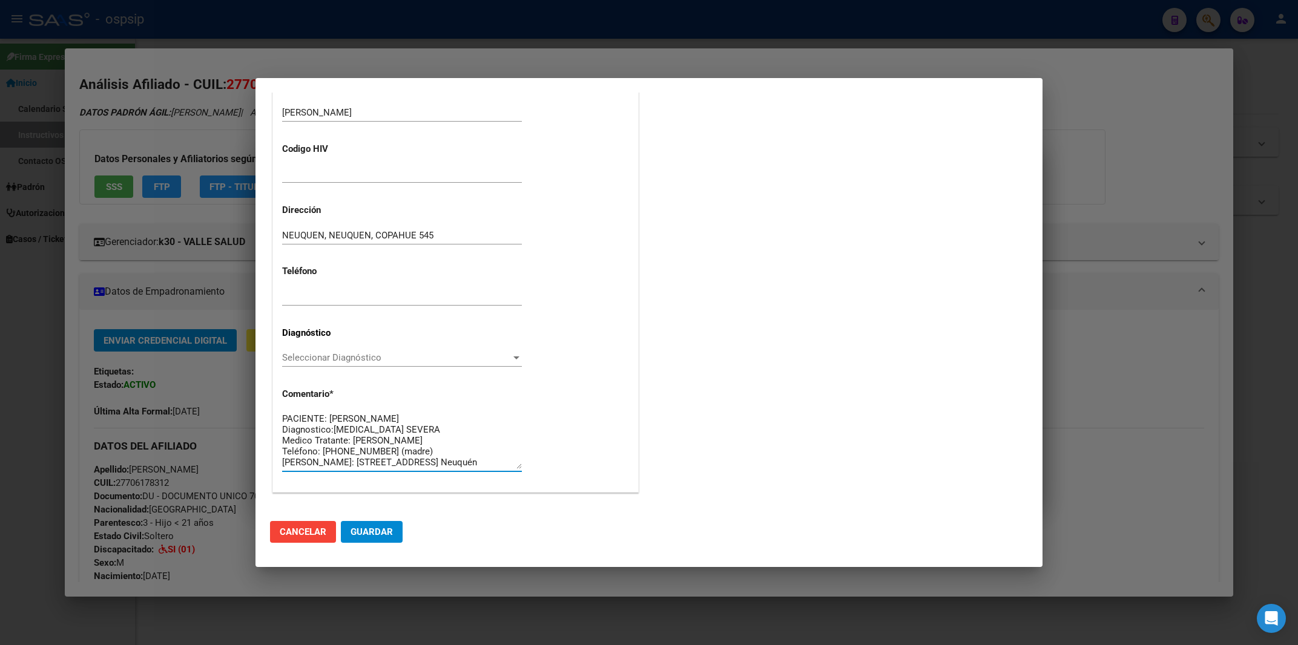
scroll to position [19, 0]
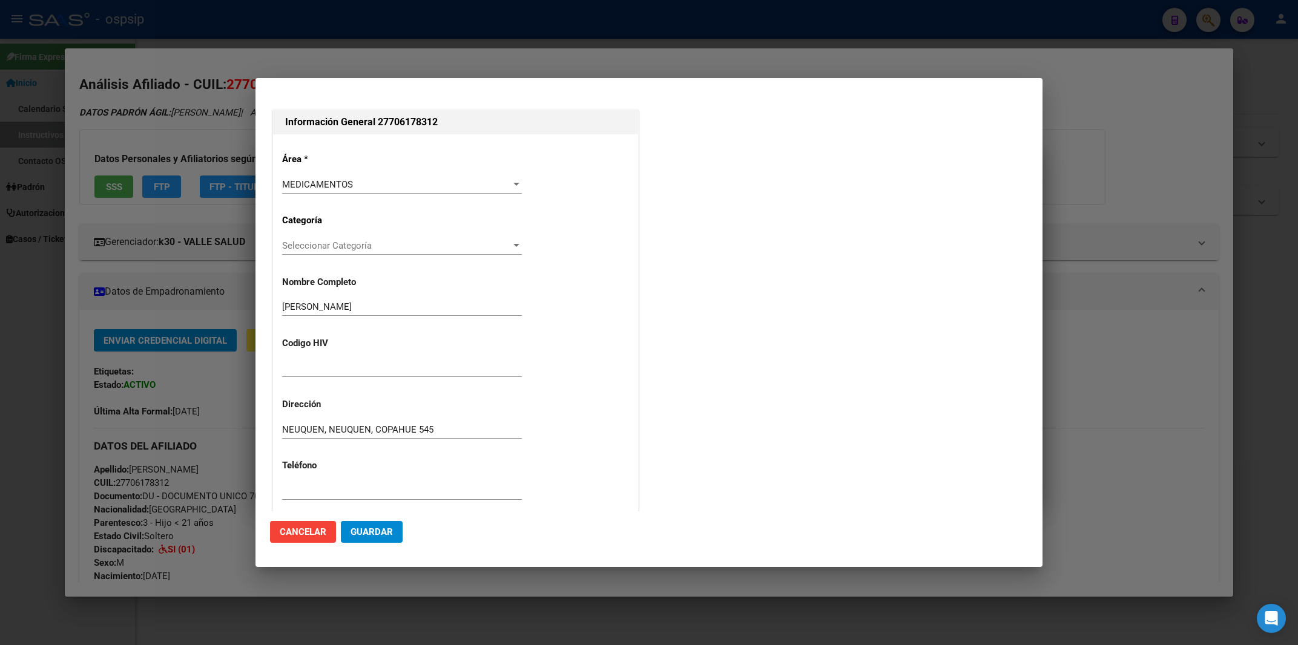
type textarea "PACIENTE: [PERSON_NAME] Diagnostico:[MEDICAL_DATA] SEVERA Medico Tratante: [PER…"
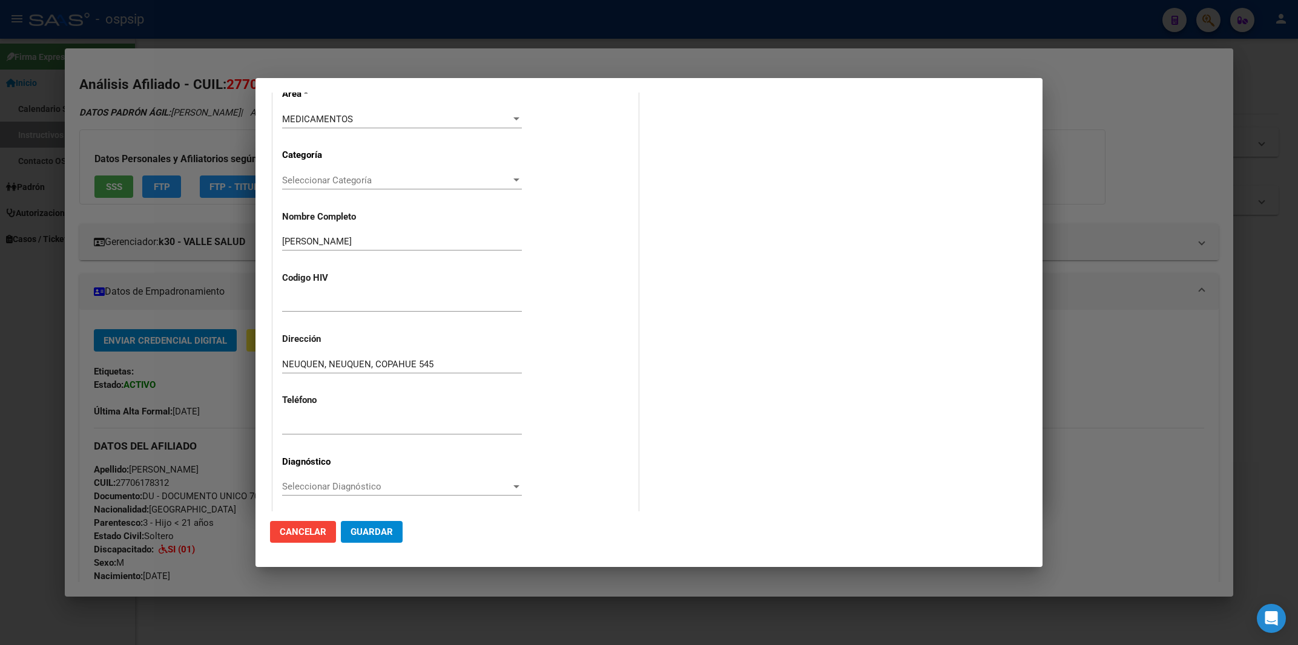
scroll to position [214, 0]
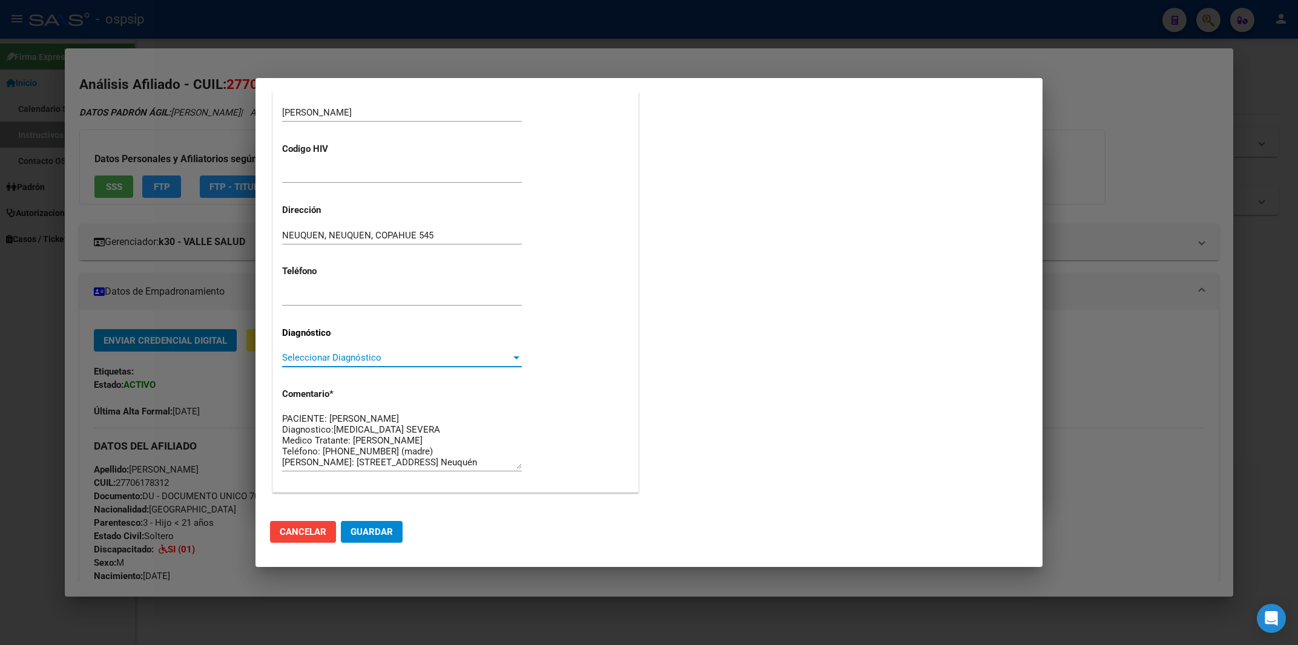
click at [325, 358] on span "Seleccionar Diagnóstico" at bounding box center [396, 357] width 229 height 11
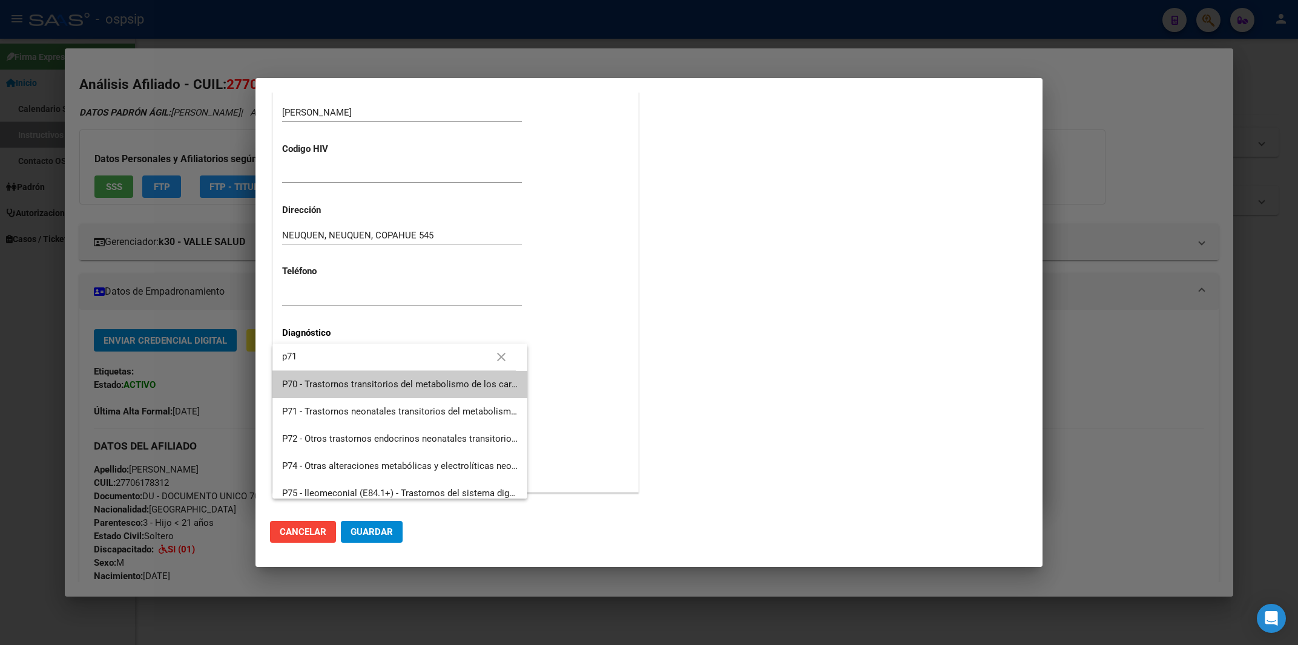
type input "p71"
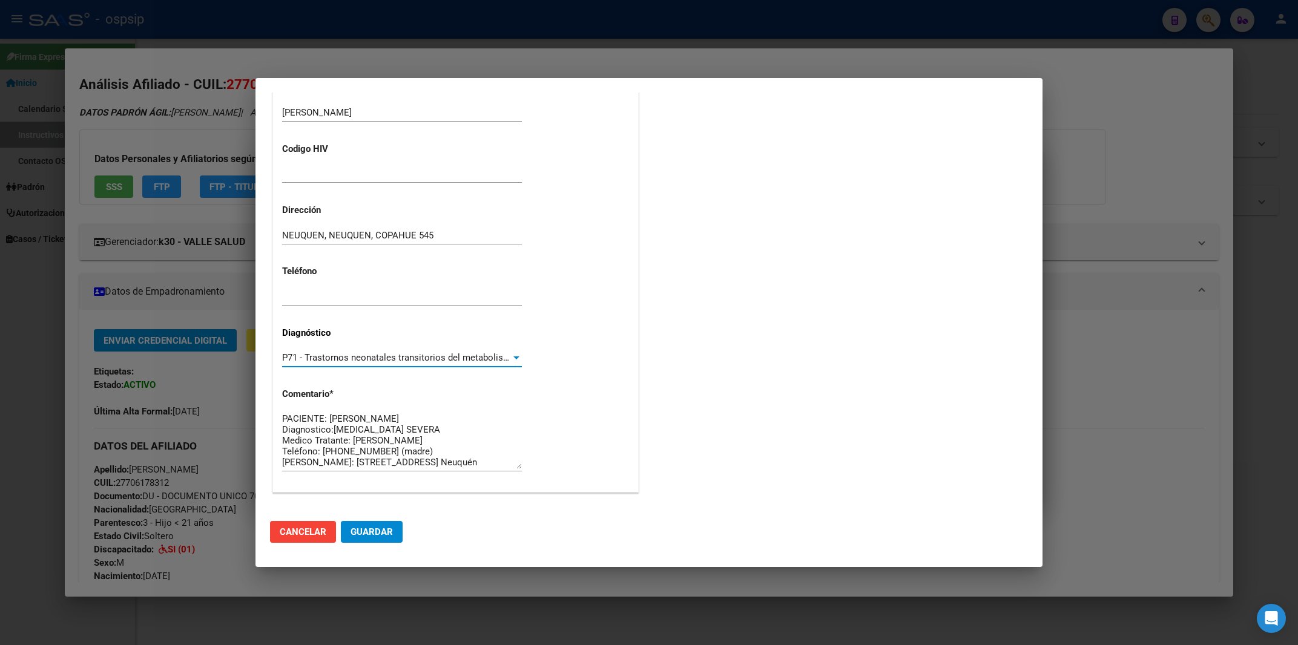
click at [366, 533] on span "Guardar" at bounding box center [371, 532] width 42 height 11
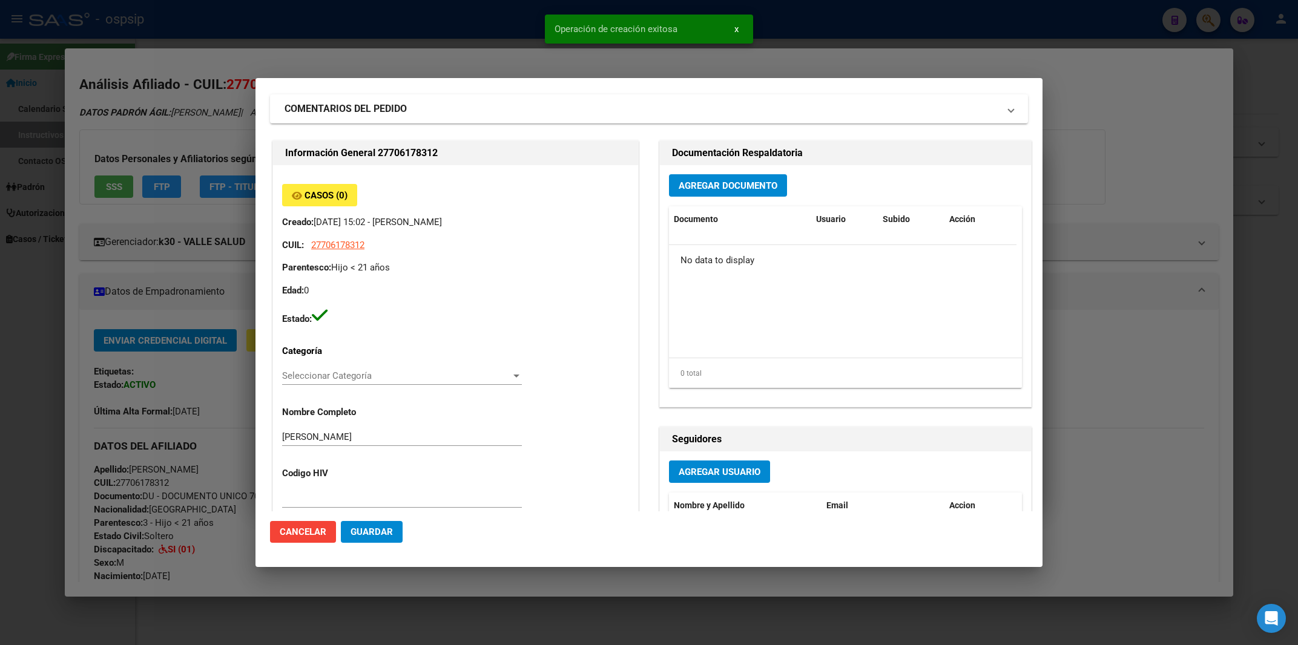
scroll to position [0, 0]
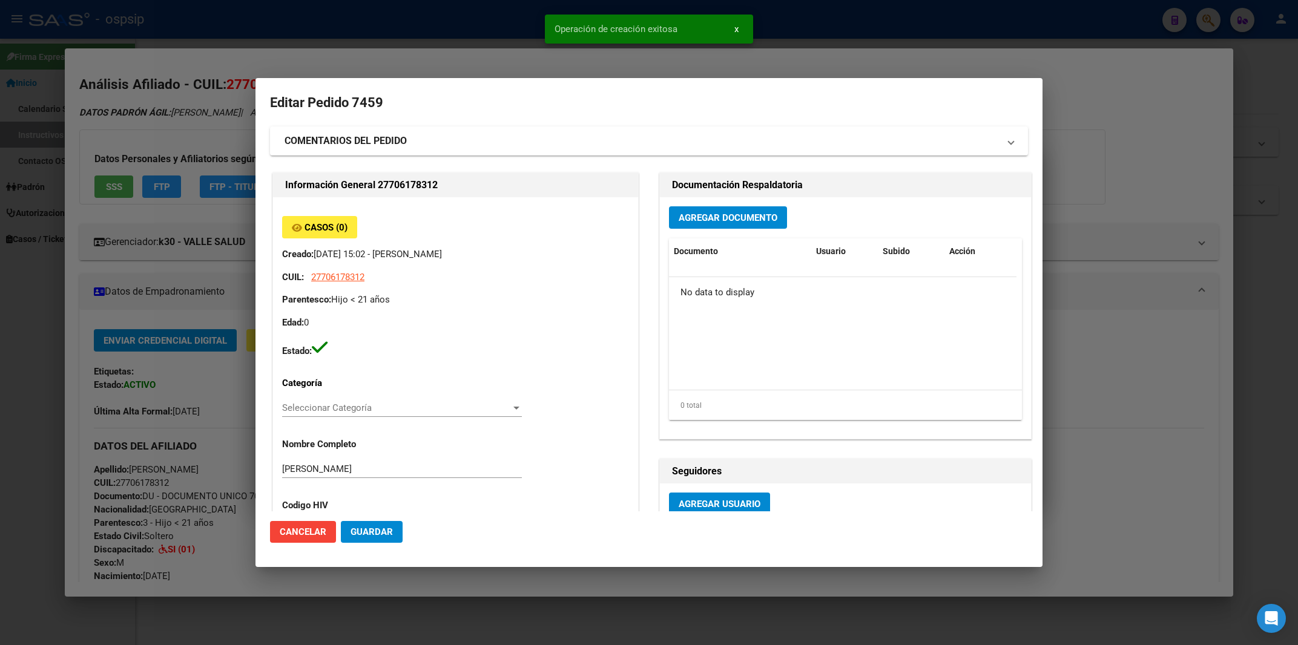
click at [732, 210] on button "Agregar Documento" at bounding box center [728, 217] width 118 height 22
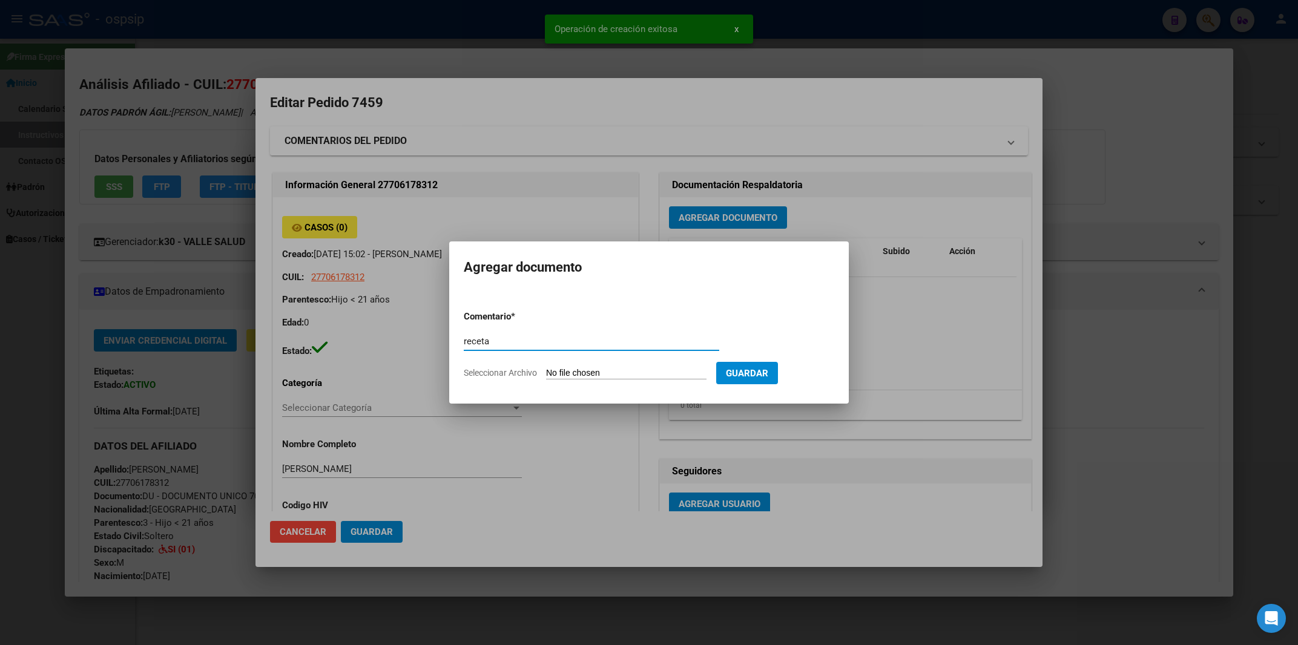
type input "receta"
click at [574, 369] on input "Seleccionar Archivo" at bounding box center [626, 373] width 160 height 11
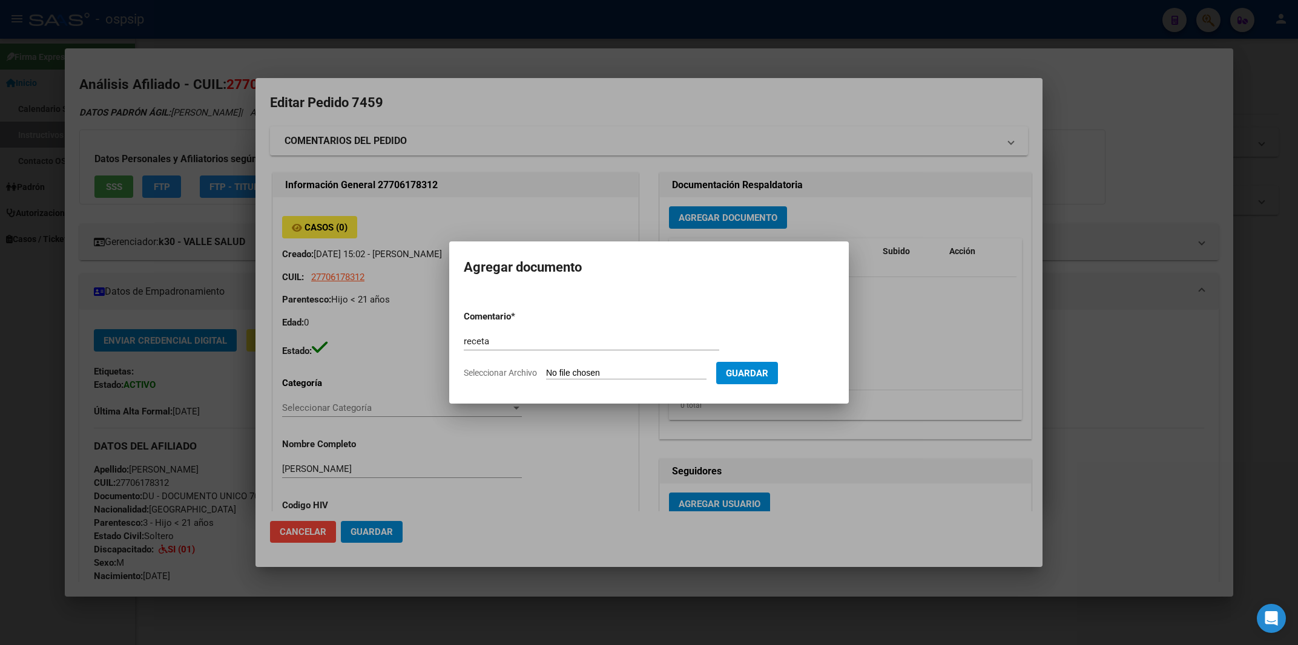
type input "C:\fakepath\1000383583.jpg"
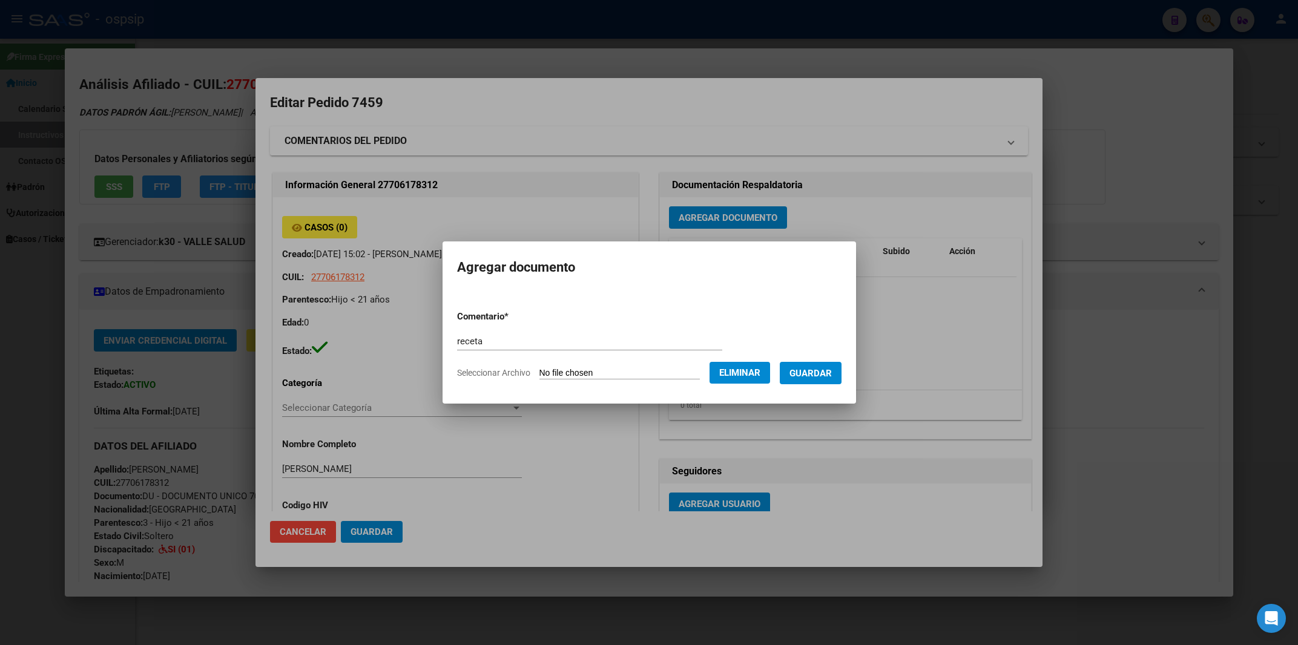
click at [810, 372] on span "Guardar" at bounding box center [810, 373] width 42 height 11
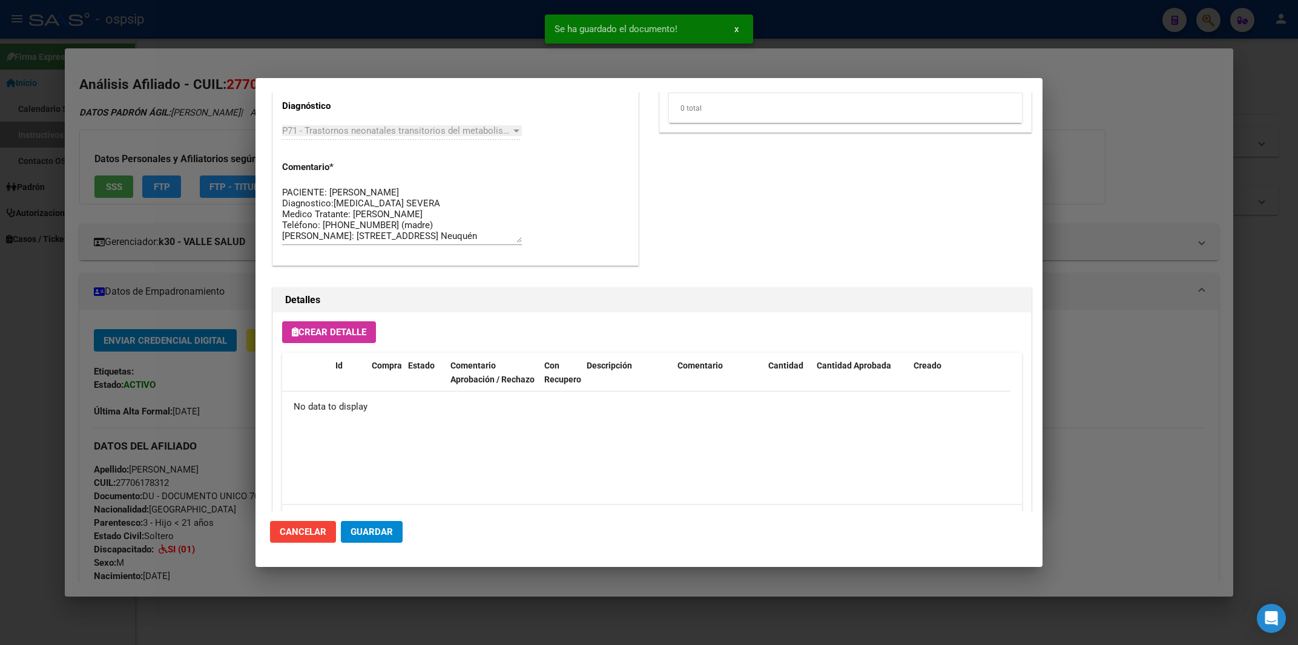
scroll to position [645, 0]
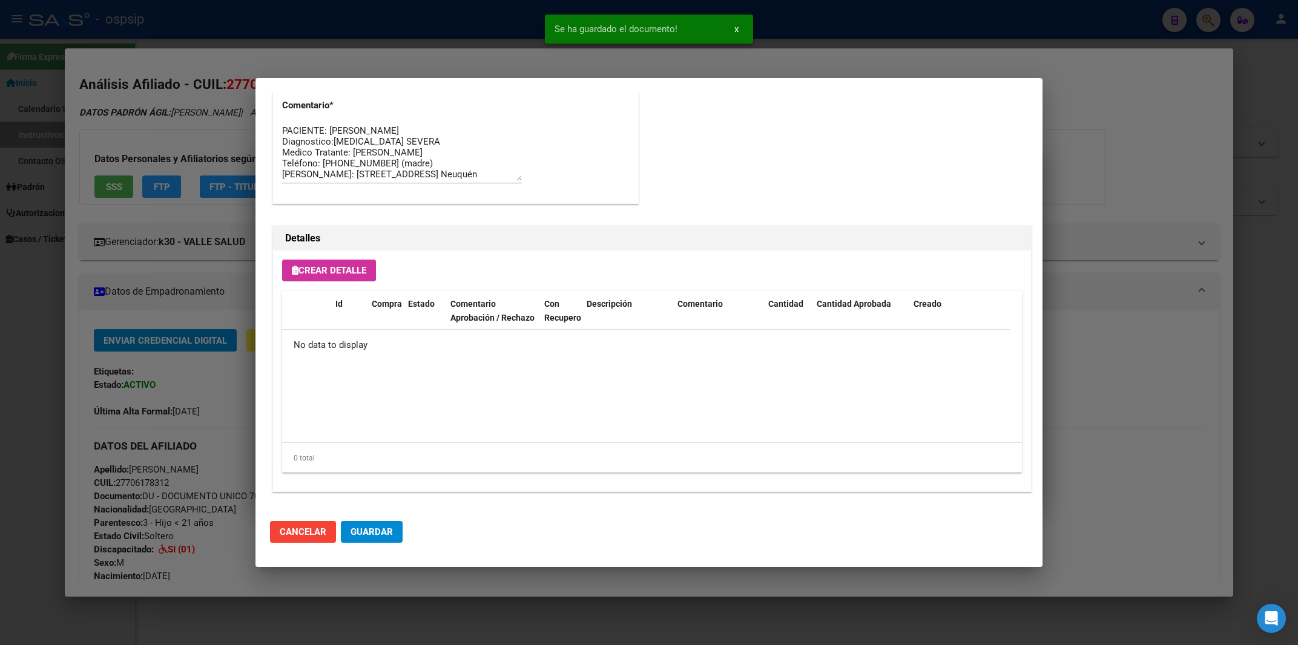
click at [337, 265] on button "Crear Detalle" at bounding box center [329, 271] width 94 height 22
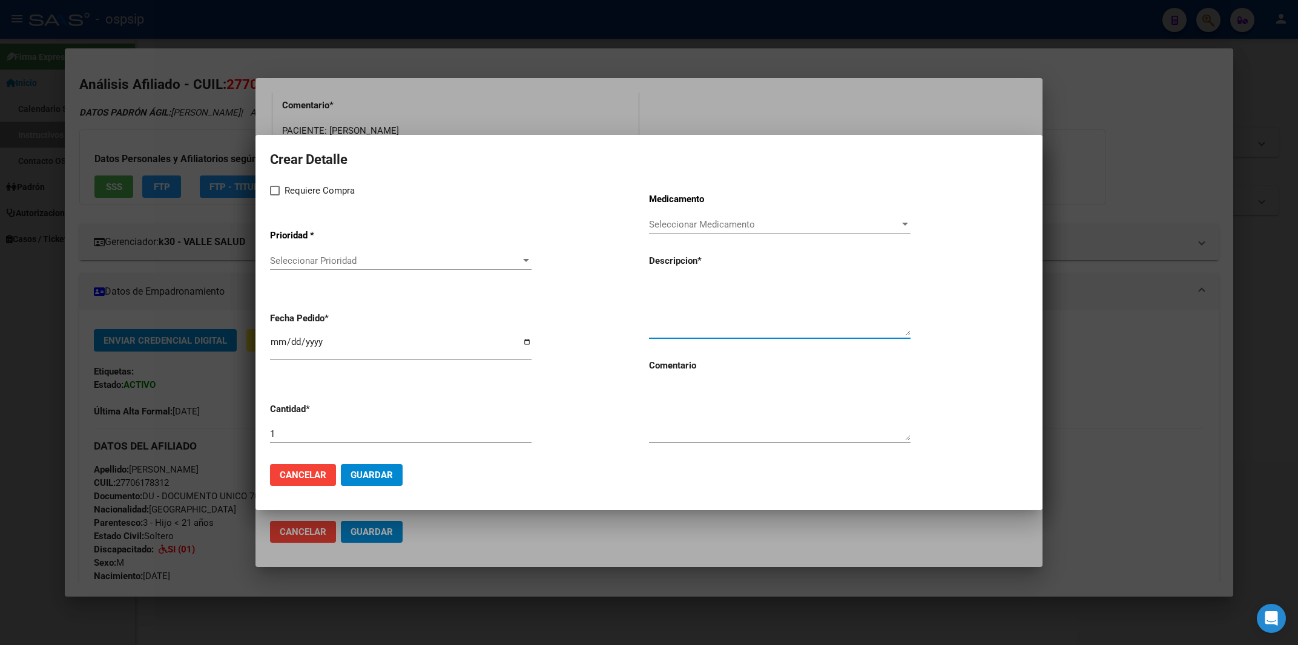
click at [674, 324] on textarea at bounding box center [779, 307] width 261 height 57
paste textarea "FENILBUTINATO DE SODIO 1.1G / 25ML"
click at [652, 289] on textarea "FENILBUTINATO DE SODIO 1.1G / 25ML" at bounding box center [779, 307] width 261 height 57
type textarea "FENILBUTINATO DE SODIO 1.1G / 25ML"
click at [271, 189] on span at bounding box center [275, 191] width 10 height 10
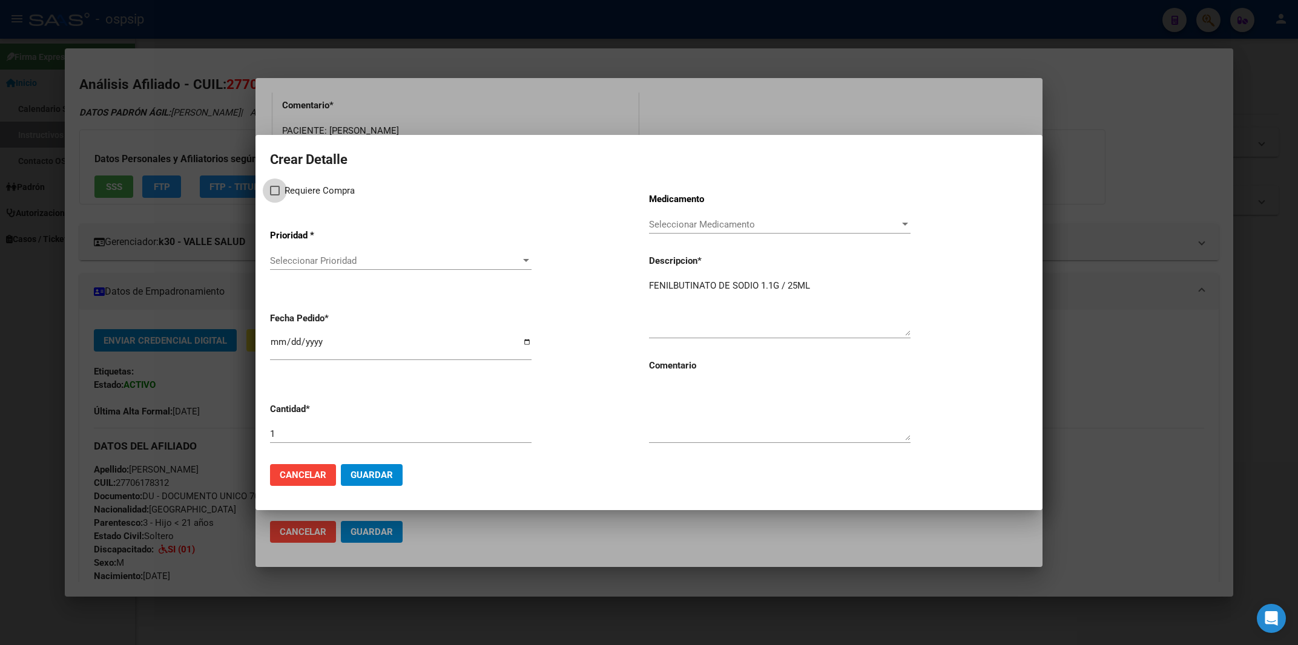
click at [274, 195] on input "Requiere Compra" at bounding box center [274, 195] width 1 height 1
checkbox input "true"
click at [295, 259] on div "Seleccionar Prioridad Seleccionar Prioridad" at bounding box center [400, 261] width 261 height 18
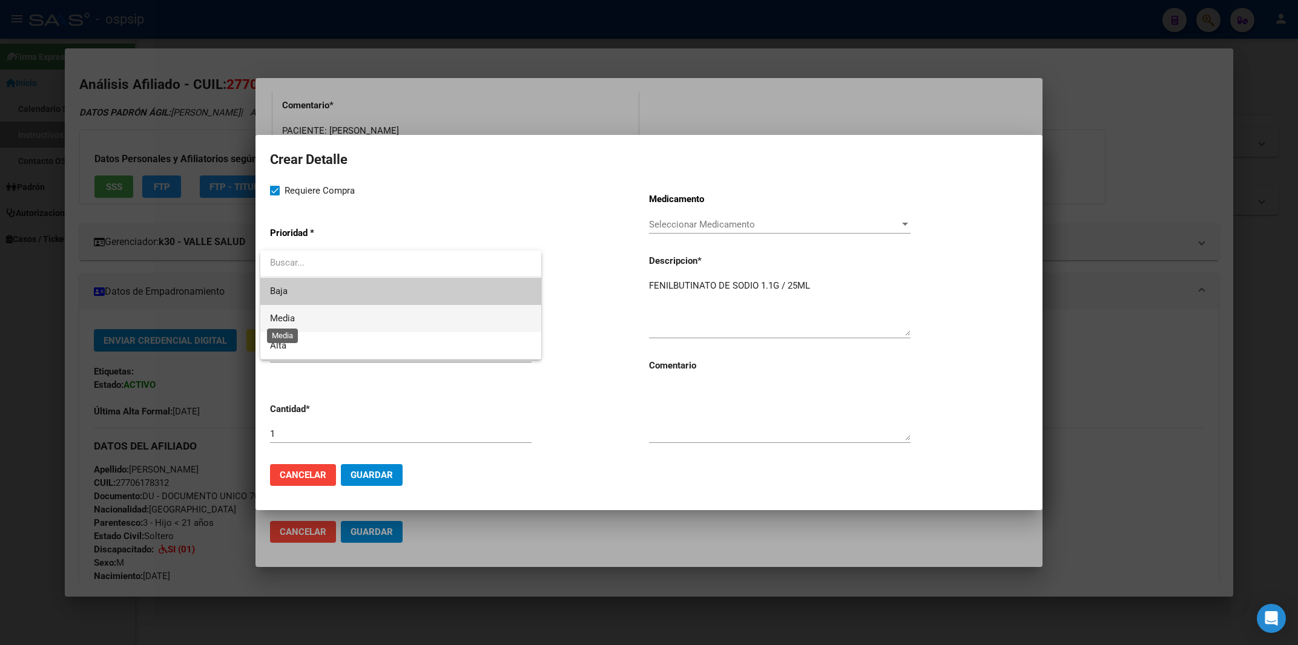
click at [292, 318] on span "Media" at bounding box center [282, 318] width 25 height 11
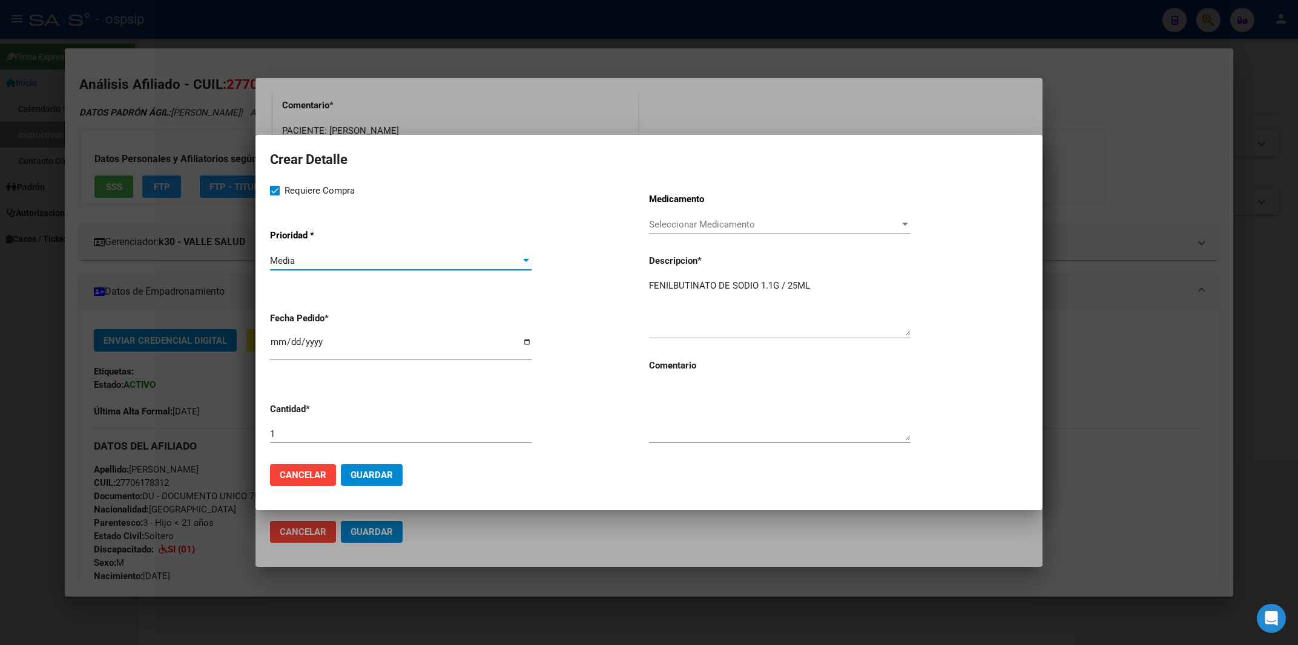
click at [290, 430] on input "1" at bounding box center [400, 433] width 261 height 11
type input "4"
click at [275, 348] on input "[DATE]" at bounding box center [400, 346] width 261 height 19
type input "[DATE]"
click at [729, 435] on textarea at bounding box center [779, 412] width 261 height 57
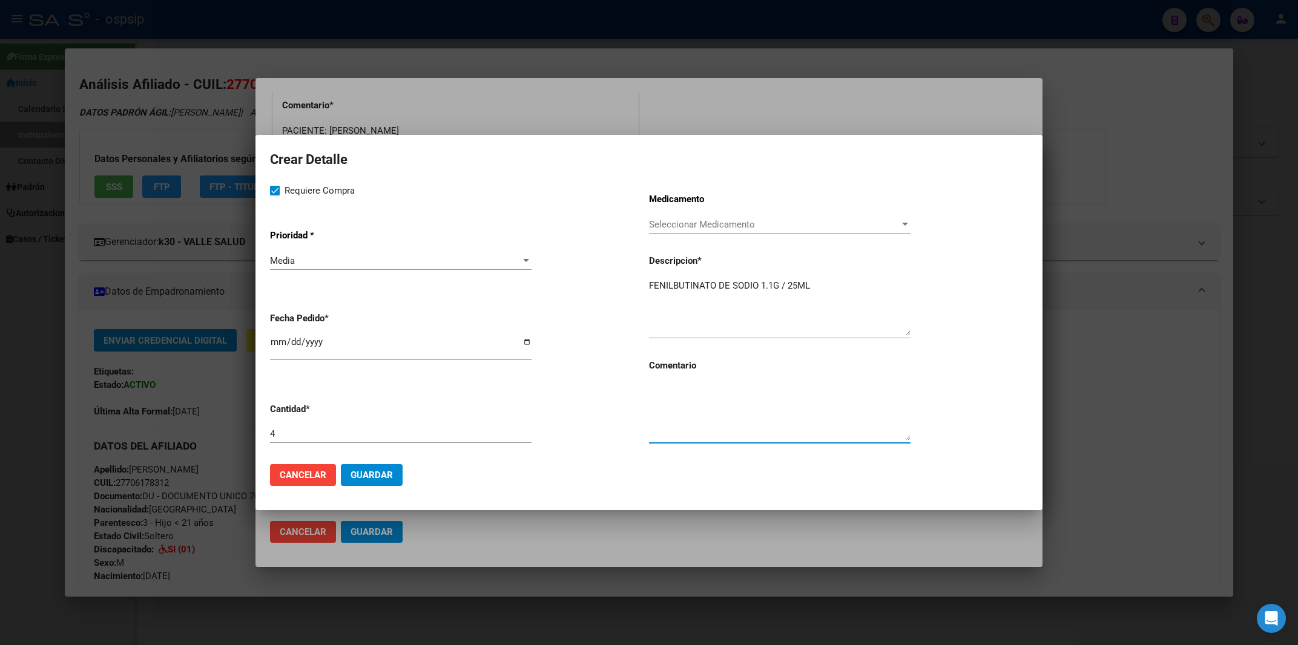
click at [369, 474] on span "Guardar" at bounding box center [371, 475] width 42 height 11
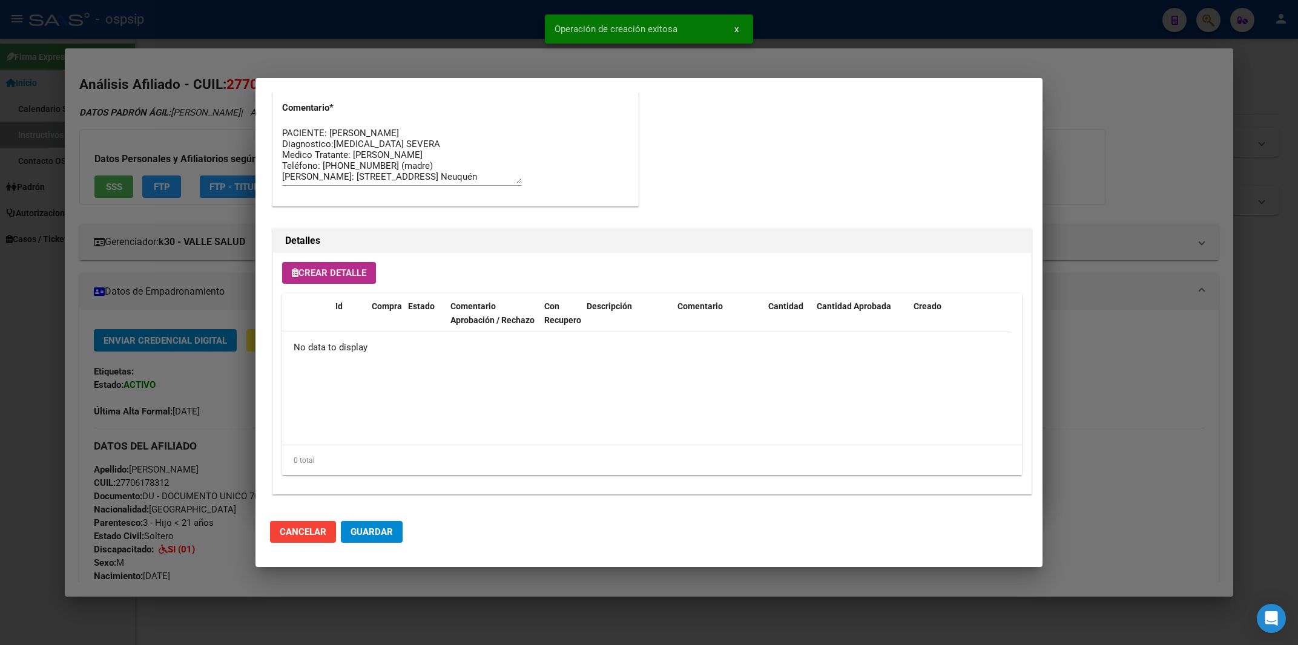
scroll to position [668, 0]
click at [390, 527] on button "Guardar" at bounding box center [372, 532] width 62 height 22
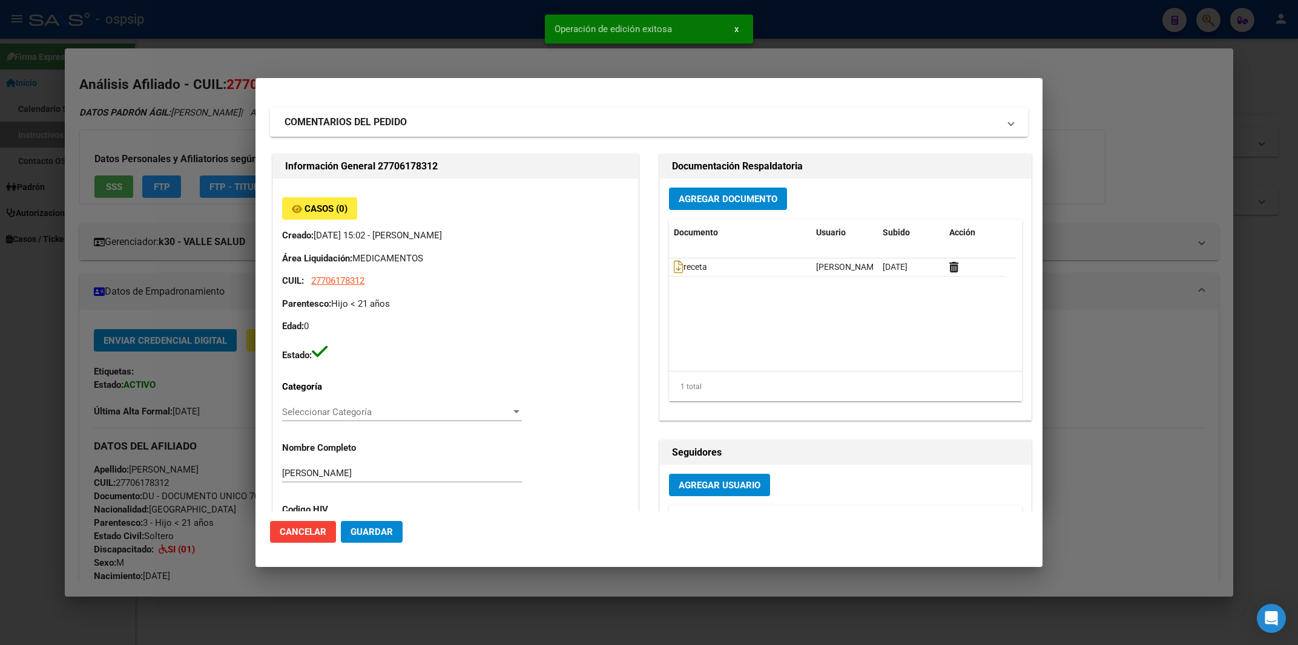
scroll to position [0, 0]
